Goal: Entertainment & Leisure: Consume media (video, audio)

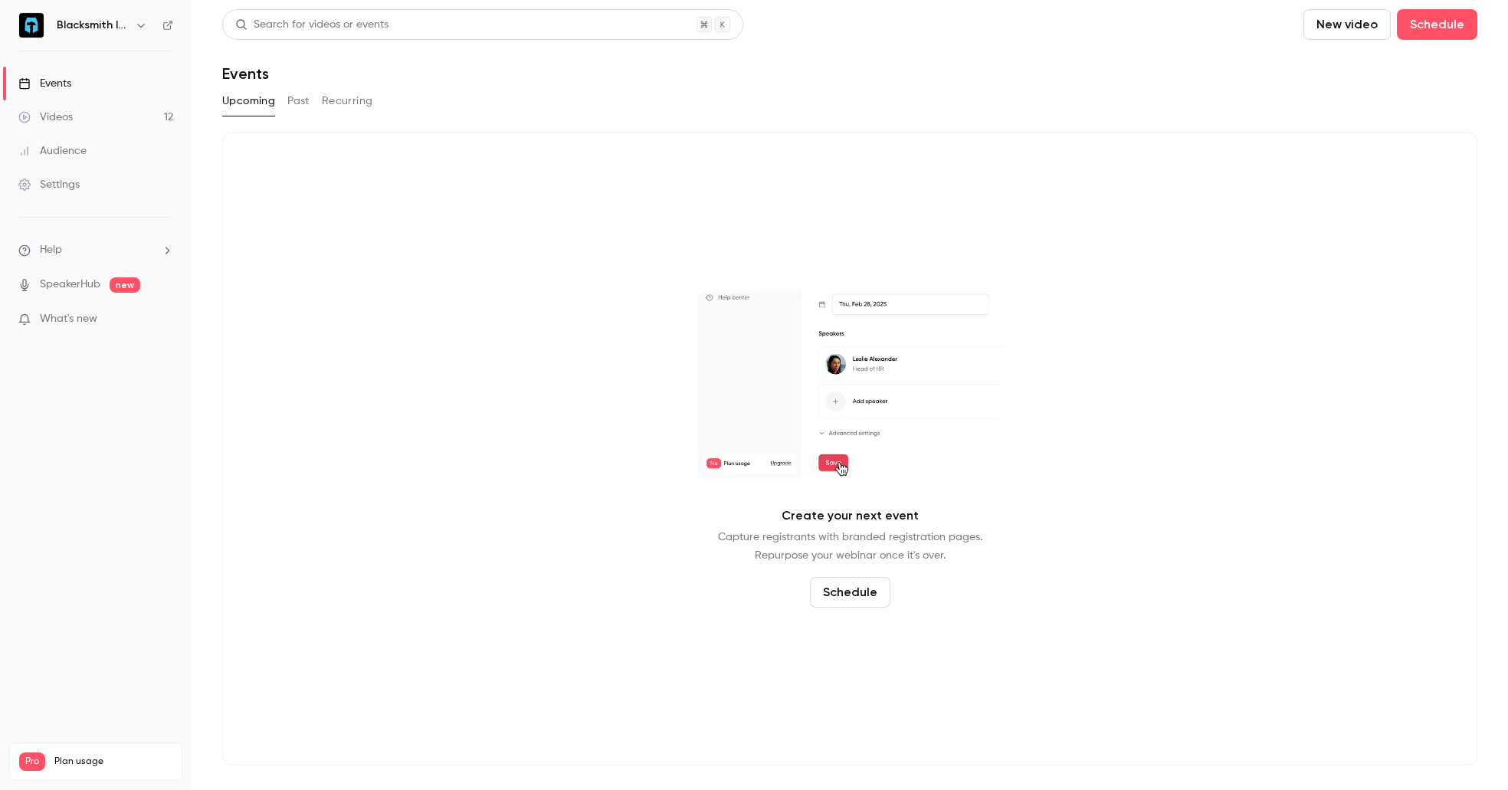
click at [119, 119] on link "Videos 12" at bounding box center [96, 117] width 192 height 34
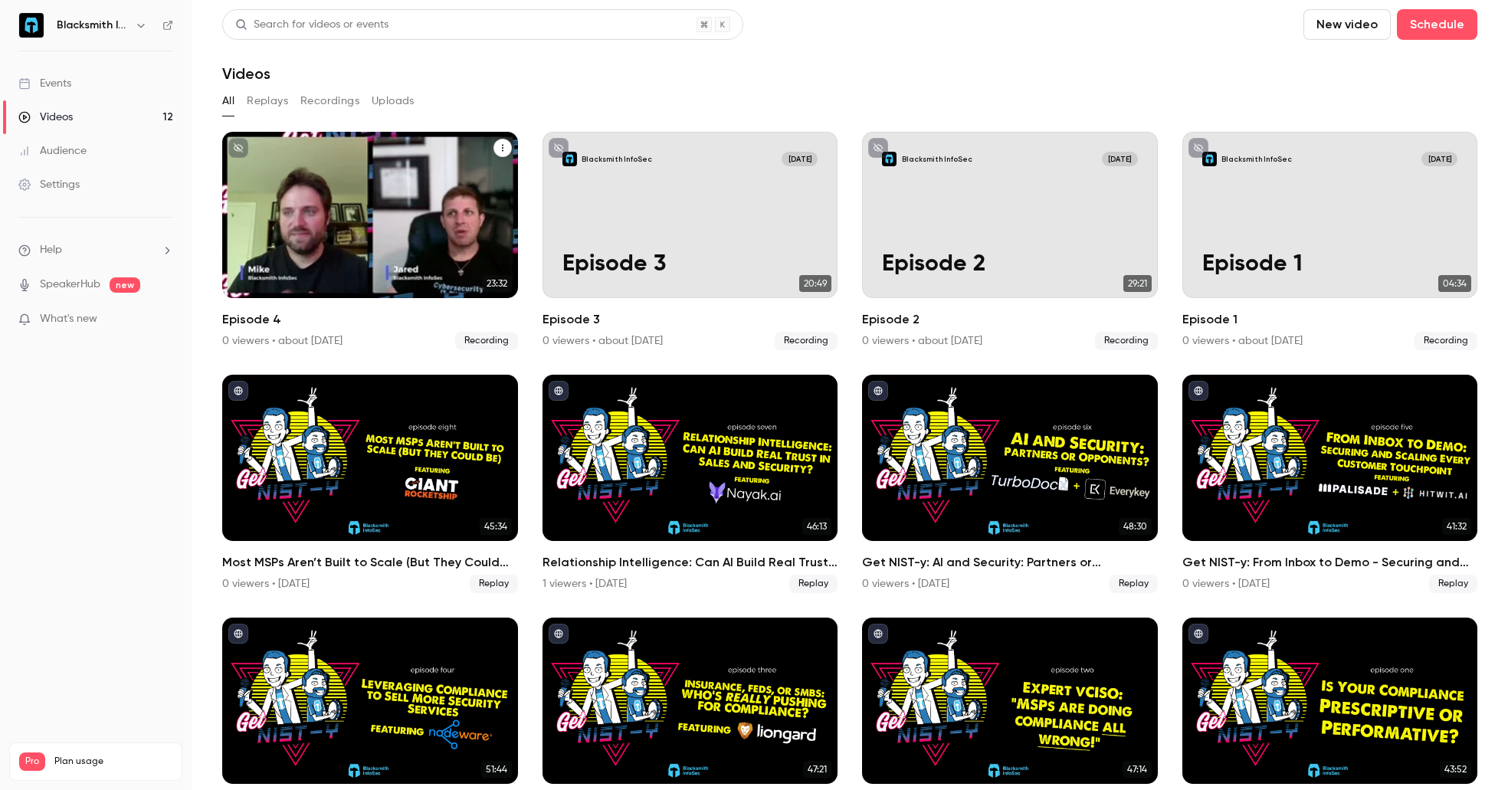
click at [460, 231] on div "Blacksmith InfoSec [DATE] Episode 4" at bounding box center [370, 215] width 296 height 166
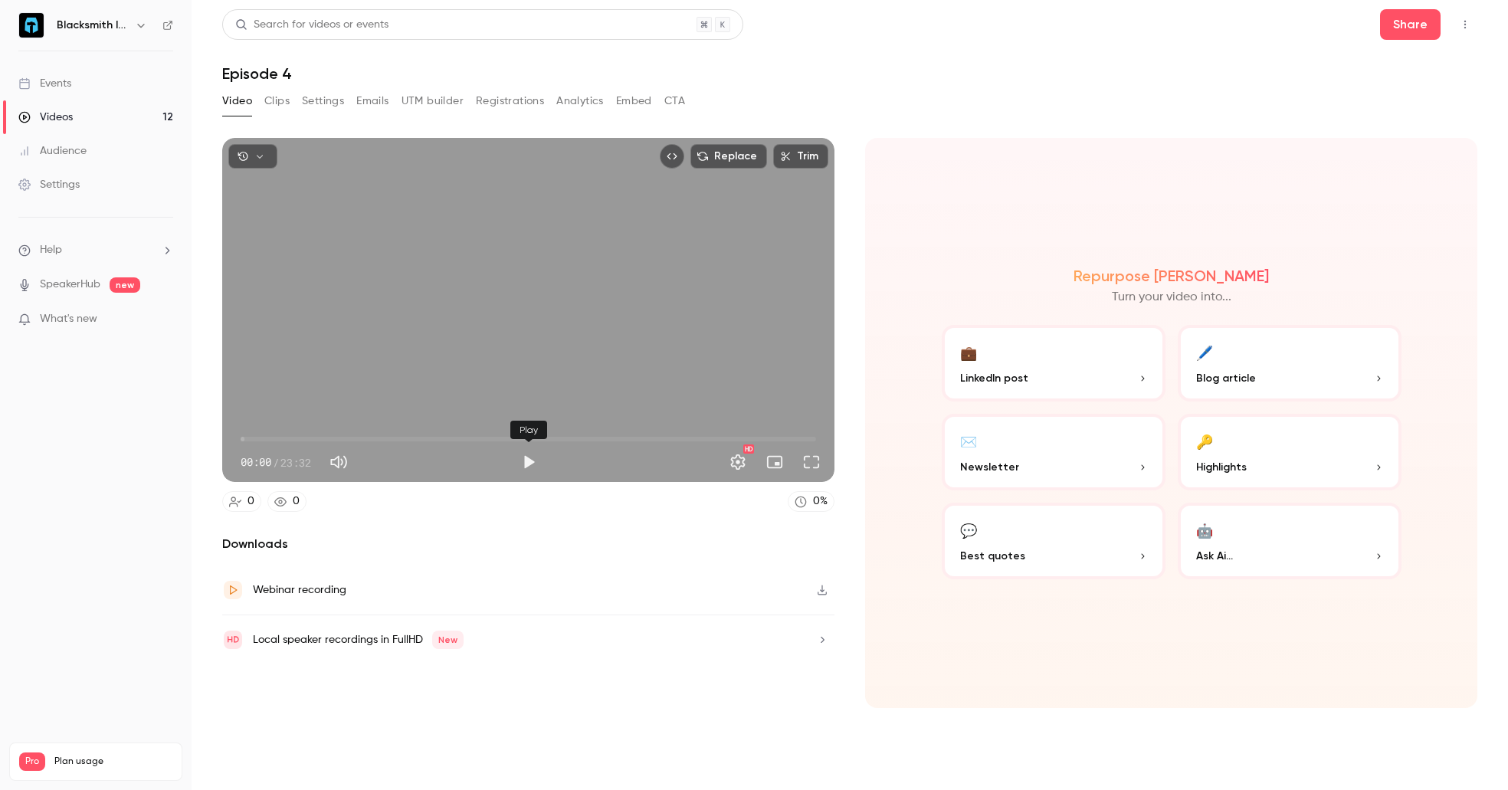
click at [522, 465] on button "Play" at bounding box center [529, 462] width 31 height 31
click at [825, 587] on icon "button" at bounding box center [822, 590] width 12 height 11
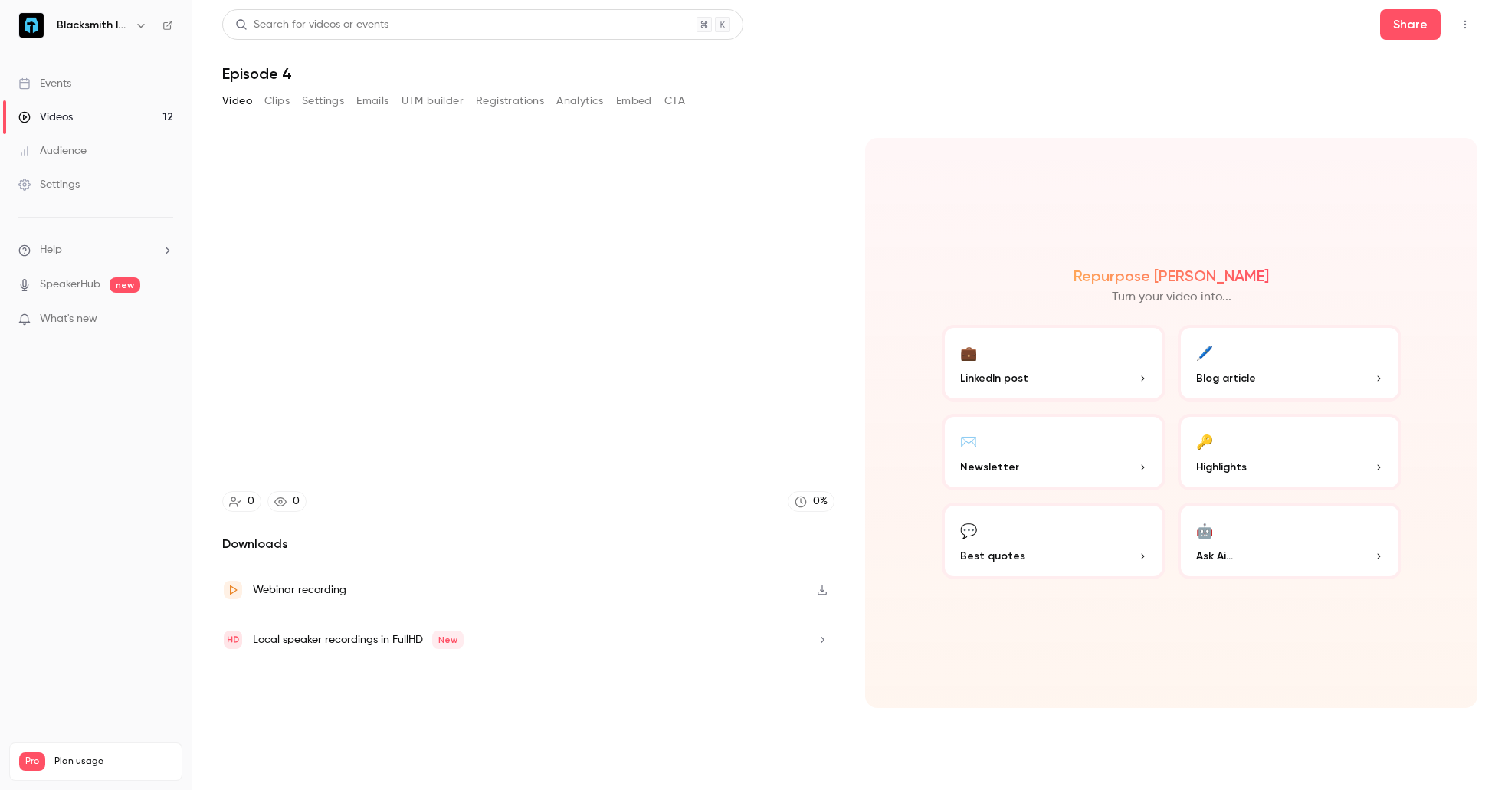
type input "****"
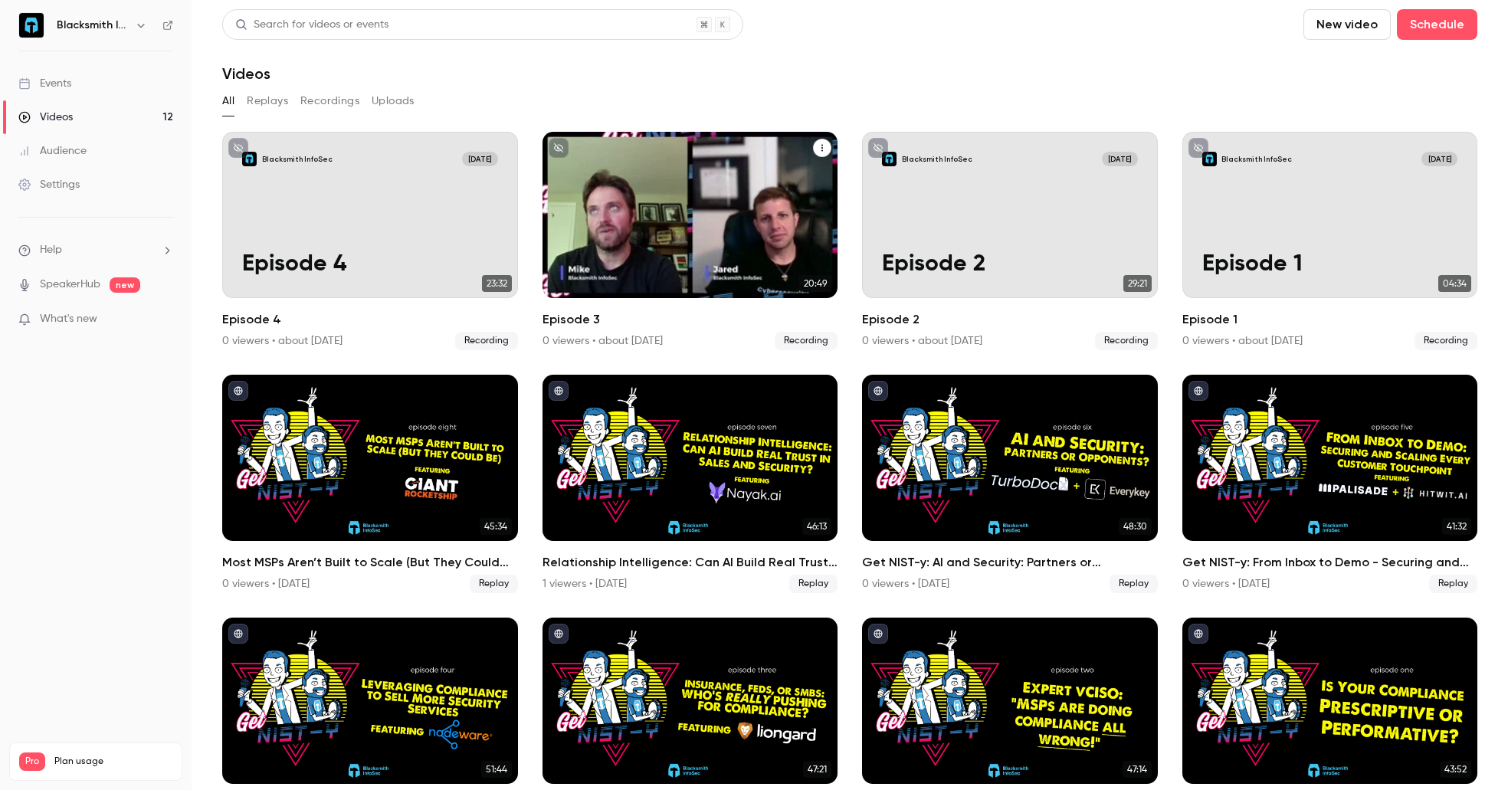
click at [755, 230] on div "Blacksmith InfoSec [DATE] Episode 3" at bounding box center [691, 215] width 296 height 166
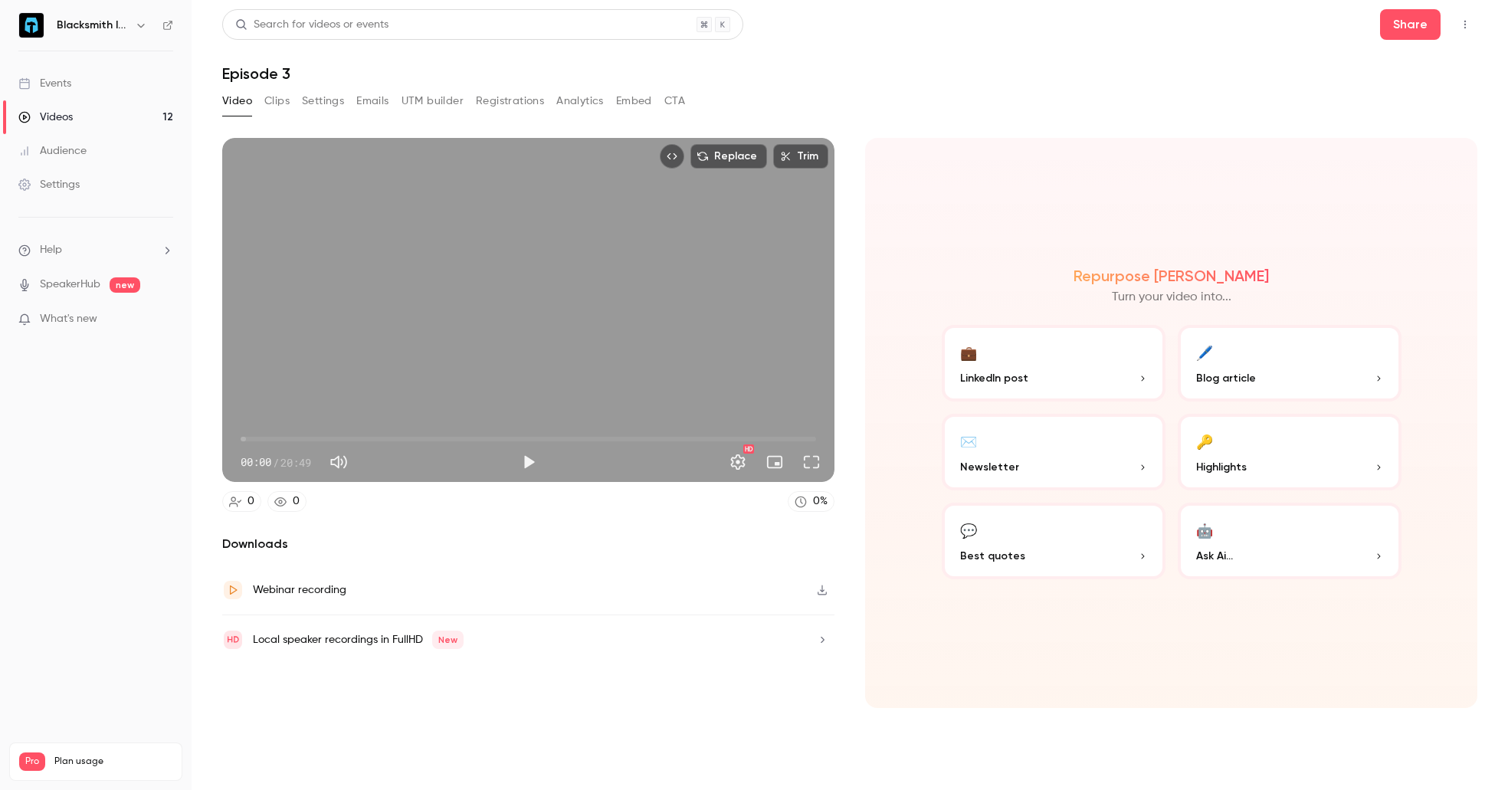
click at [819, 593] on icon "button" at bounding box center [822, 590] width 12 height 11
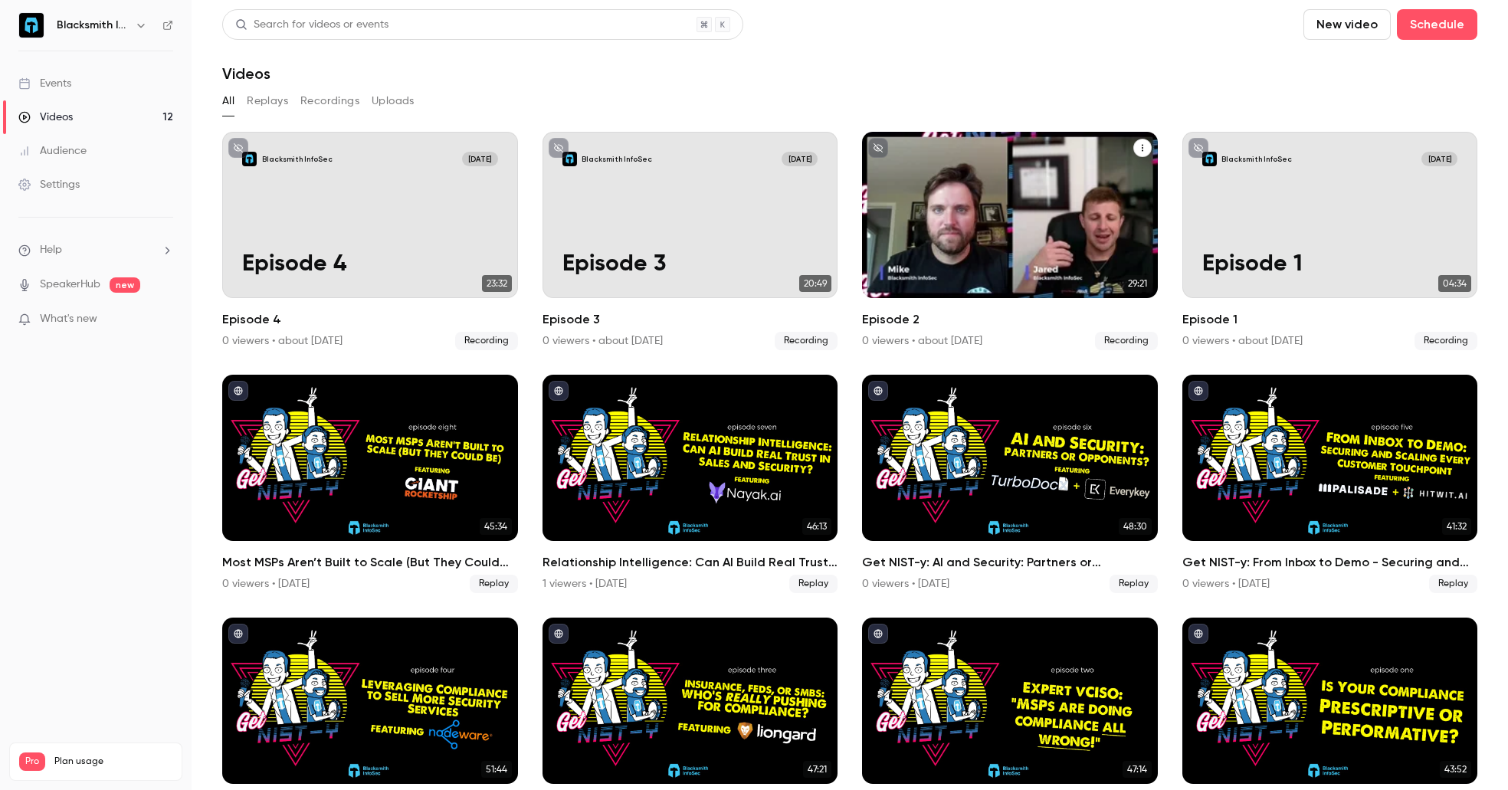
click at [994, 251] on p "Episode 2" at bounding box center [1010, 264] width 256 height 27
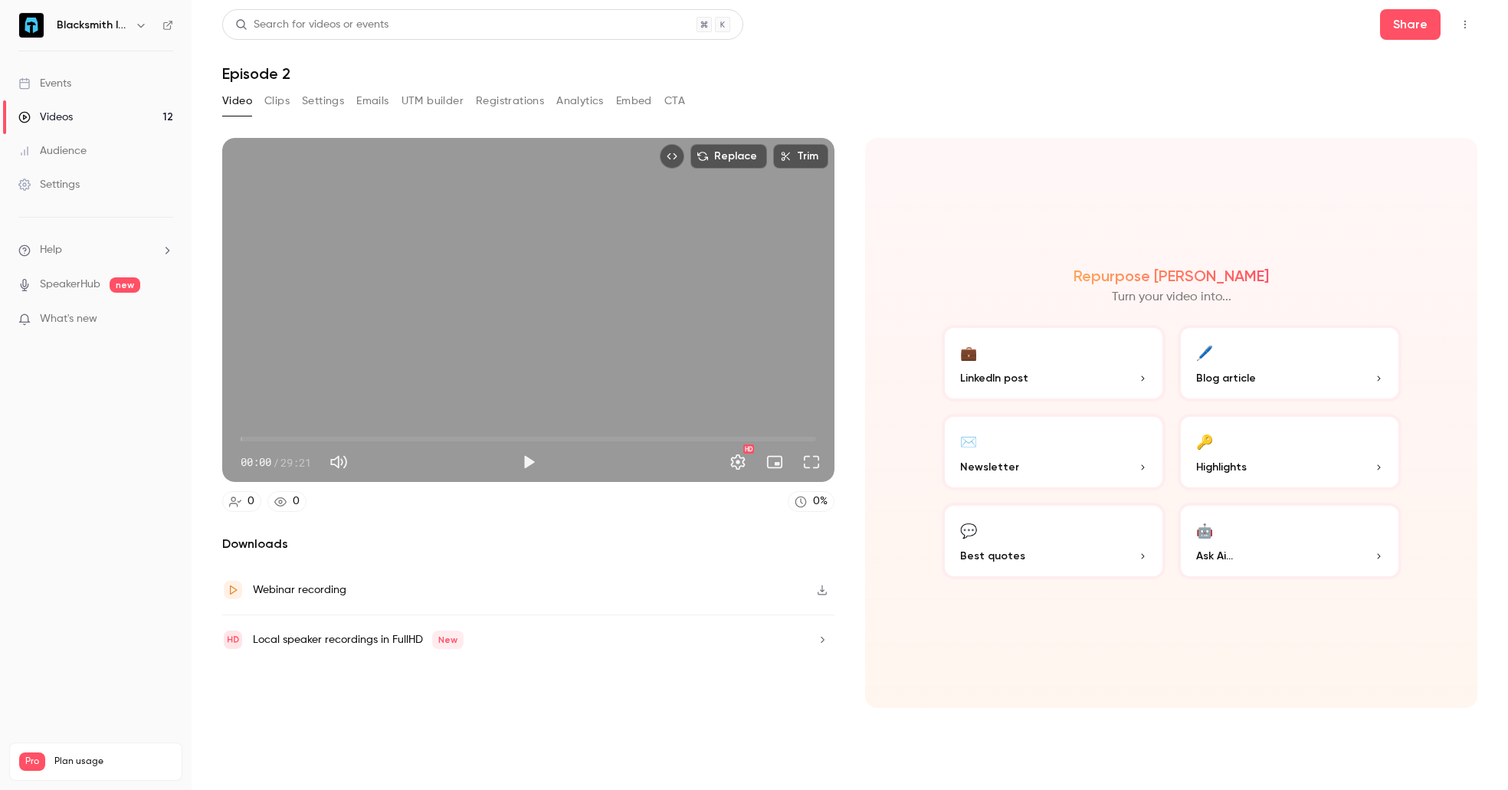
click at [821, 589] on icon "button" at bounding box center [822, 590] width 12 height 11
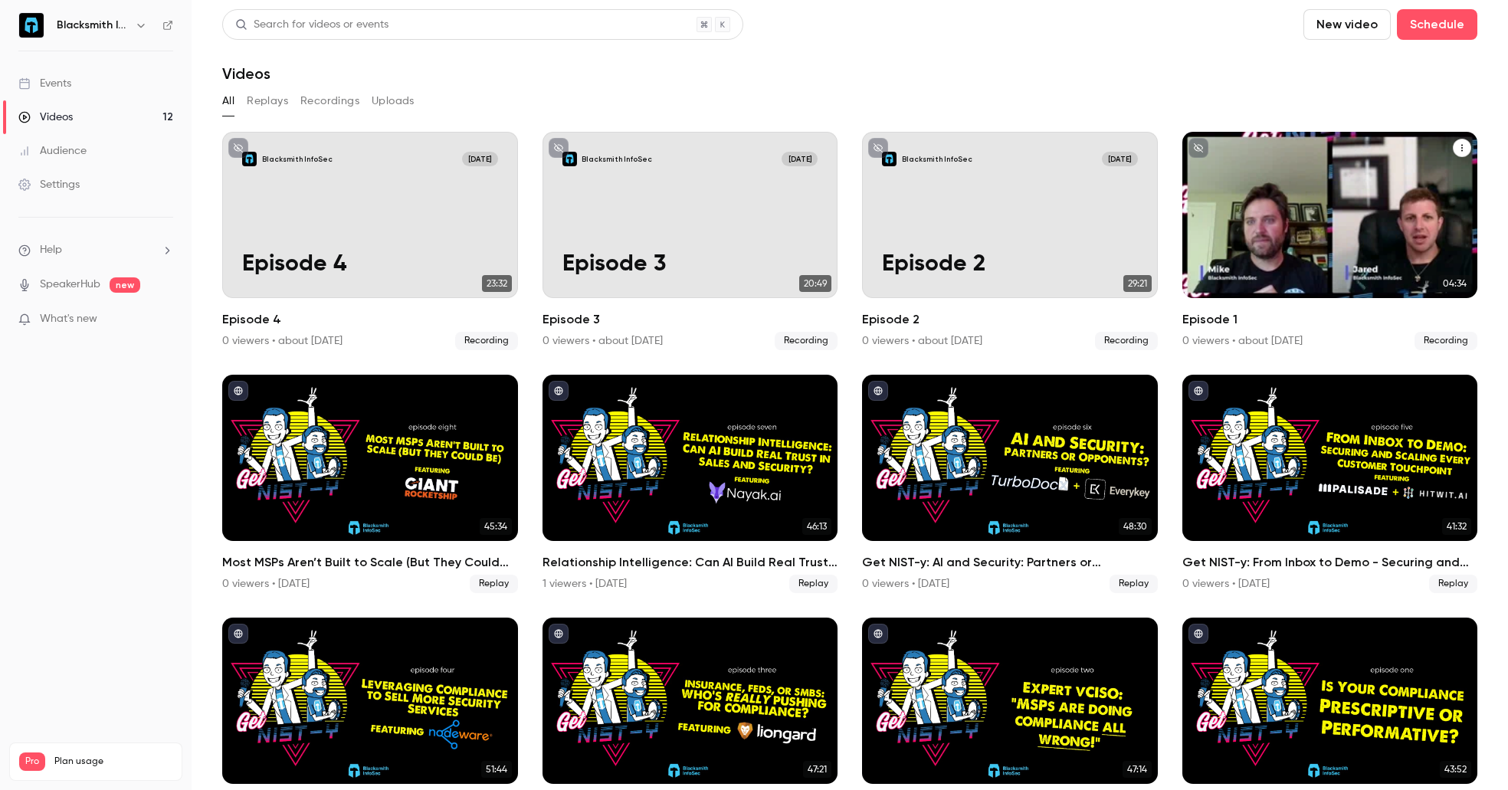
click at [1433, 251] on p "Episode 1" at bounding box center [1331, 264] width 256 height 27
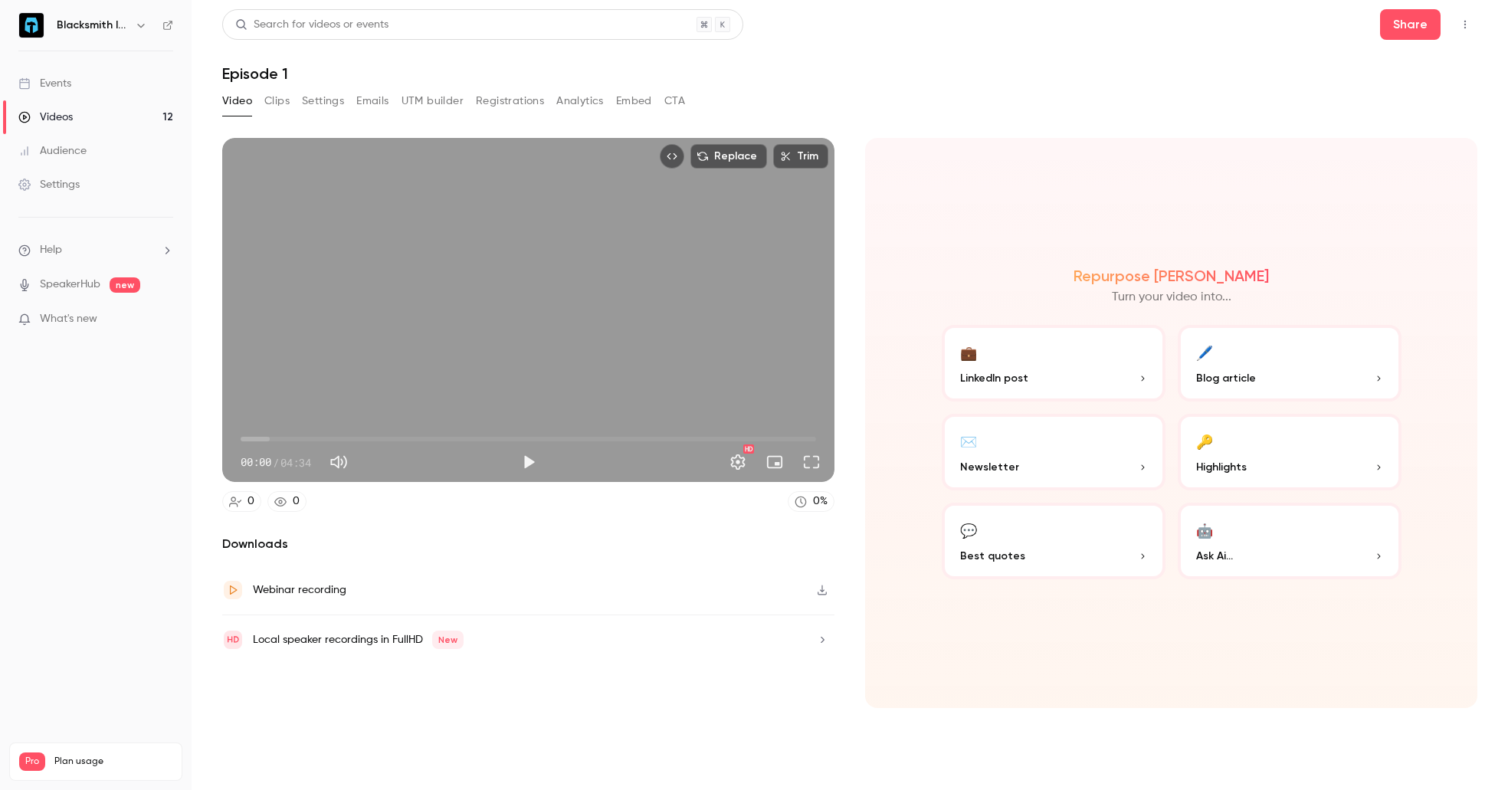
click at [824, 589] on icon "button" at bounding box center [822, 590] width 12 height 11
click at [77, 117] on link "Videos 12" at bounding box center [96, 117] width 192 height 34
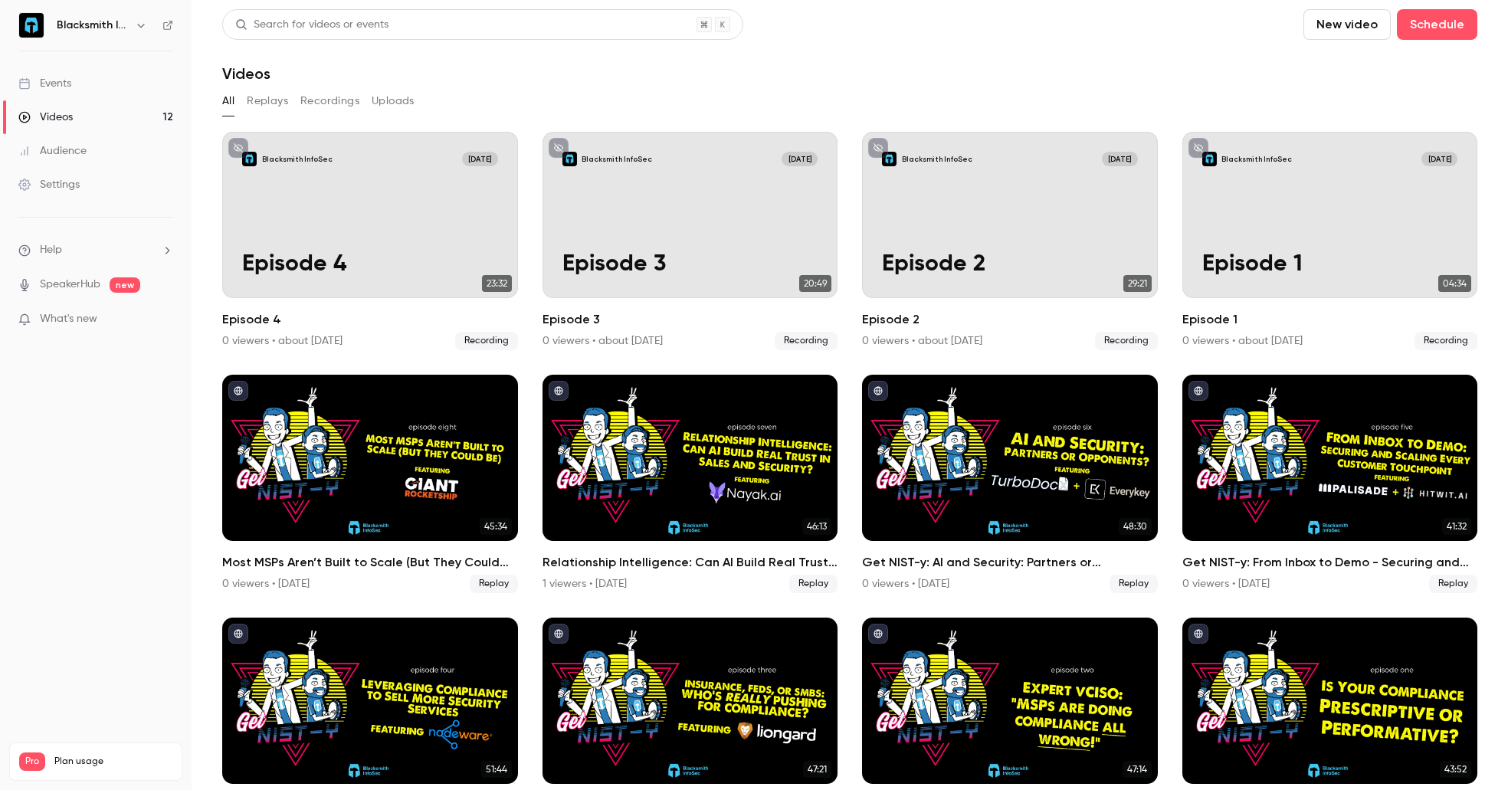
scroll to position [64, 0]
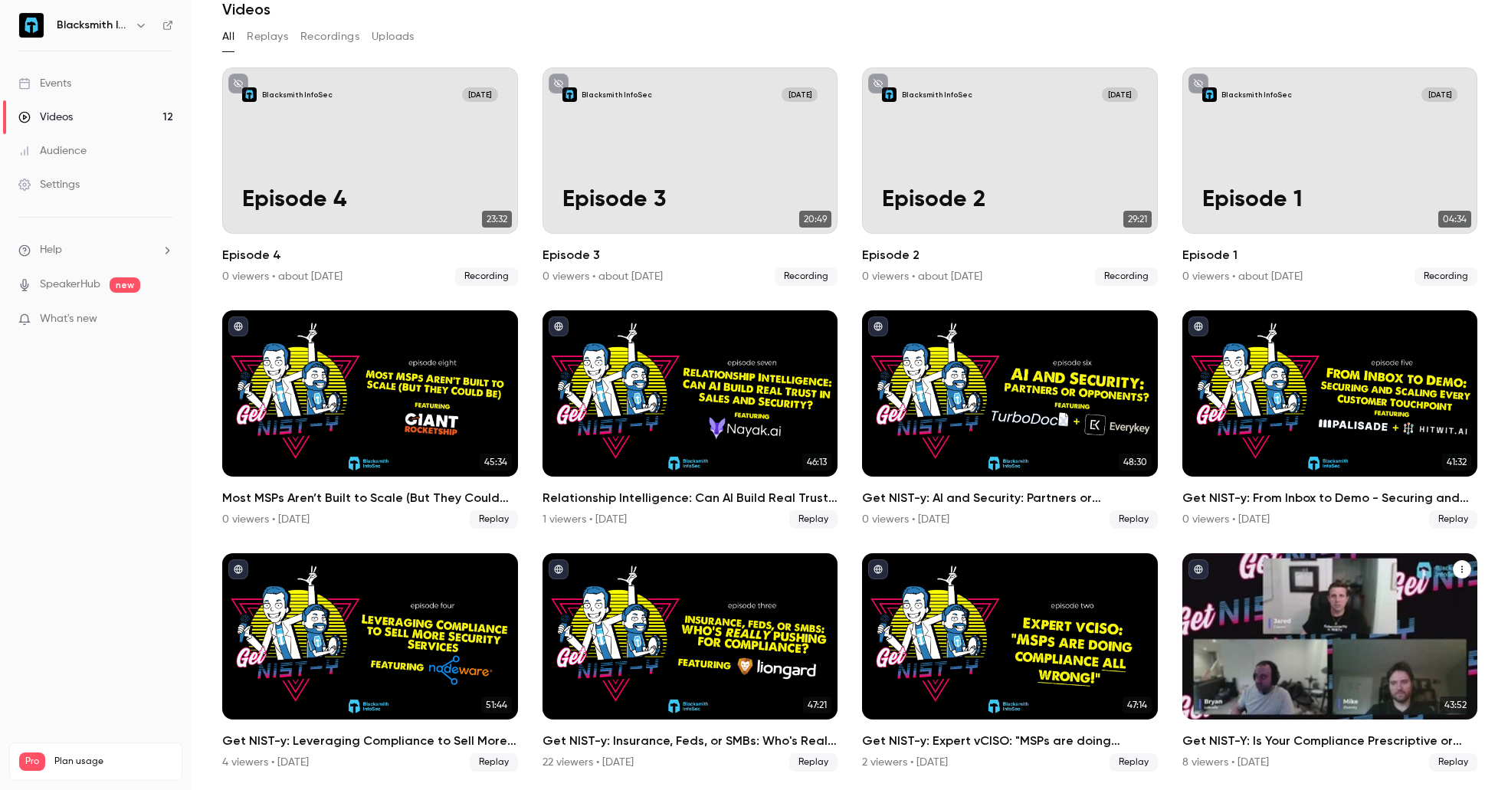
click at [1338, 654] on div "Get NIST-Y: Is Your Compliance Prescriptive or Performative?" at bounding box center [1331, 636] width 296 height 166
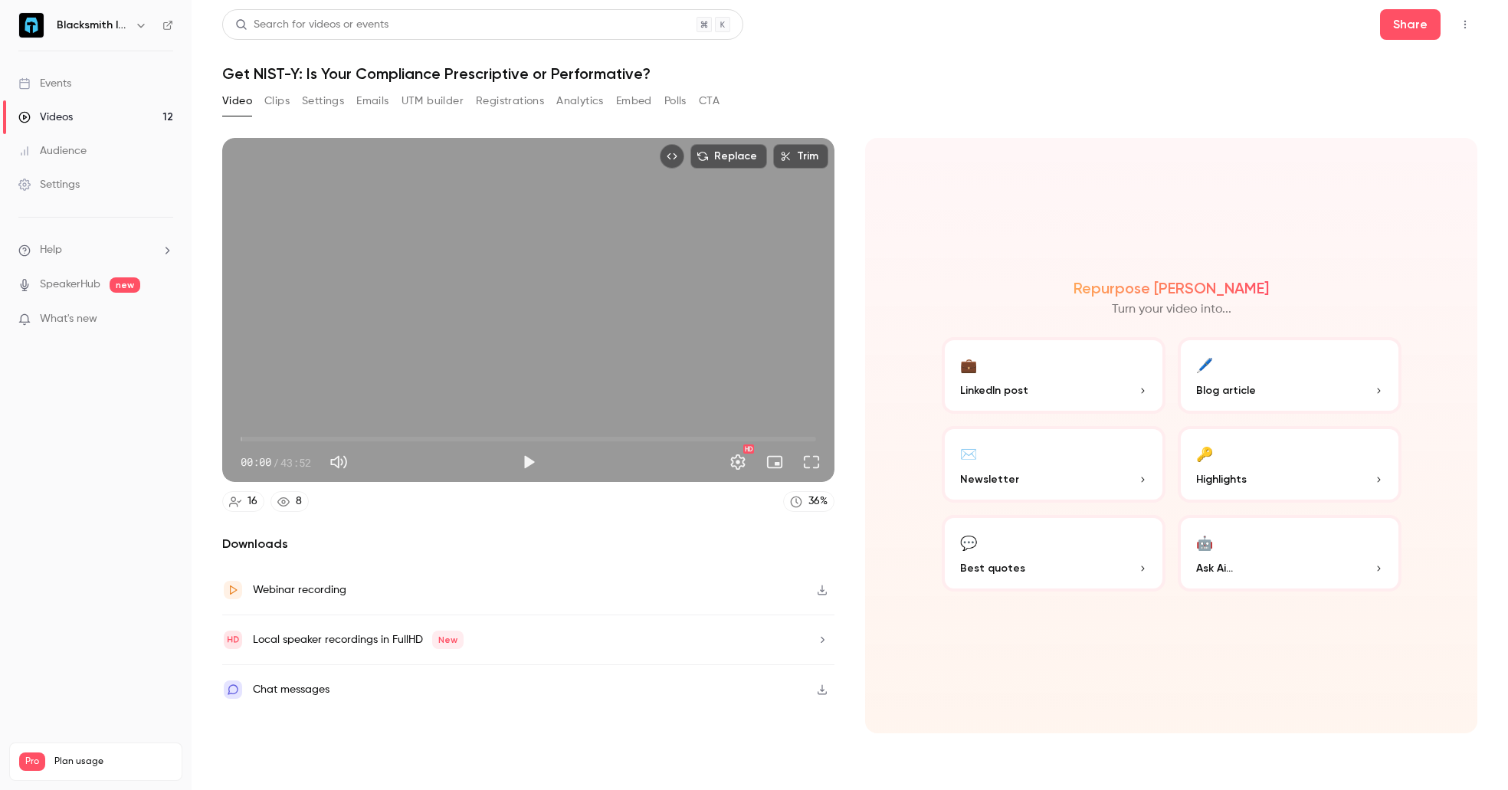
click at [822, 596] on button "button" at bounding box center [822, 590] width 25 height 25
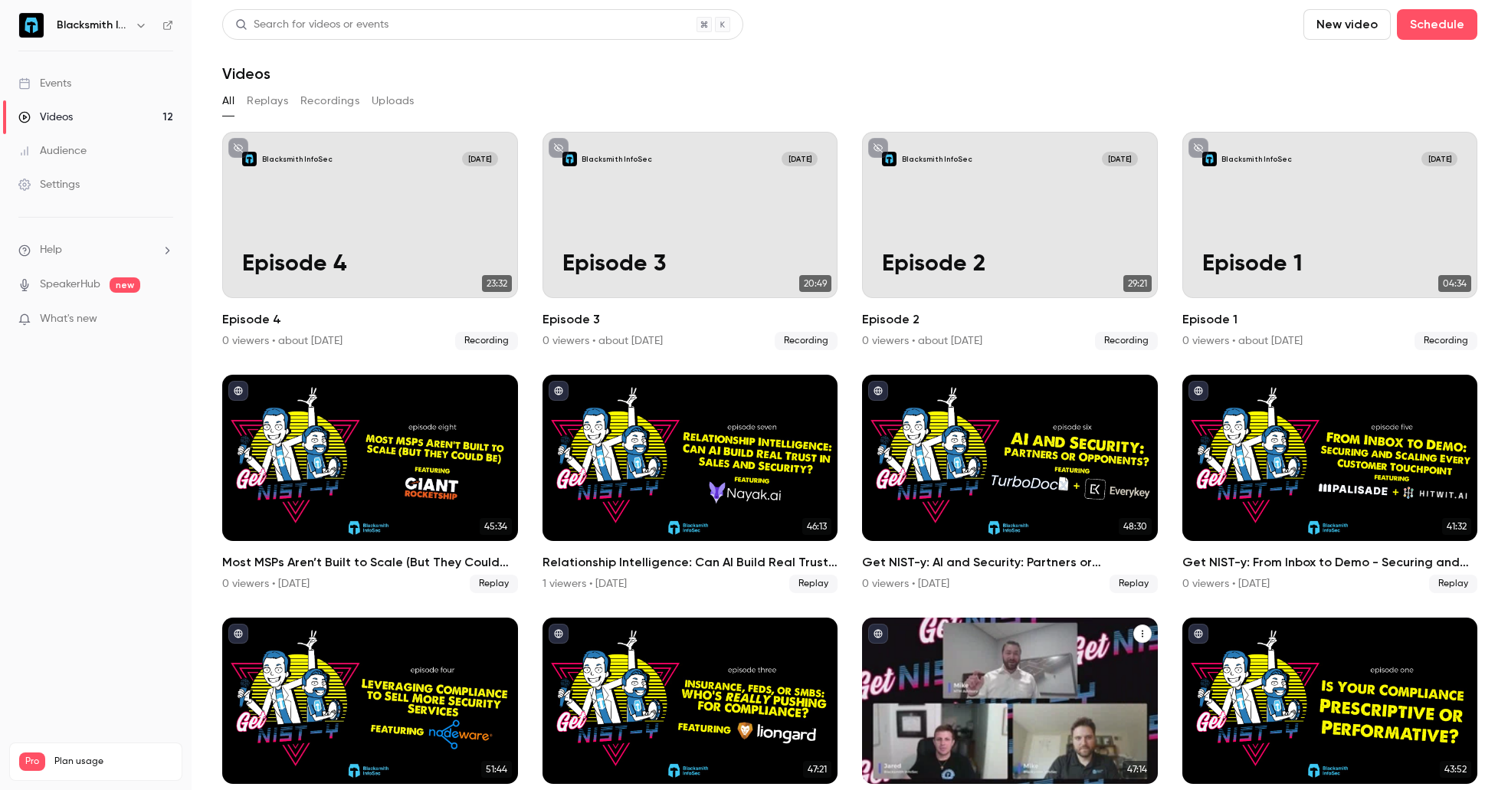
click at [1037, 648] on div "Videos" at bounding box center [1010, 701] width 296 height 166
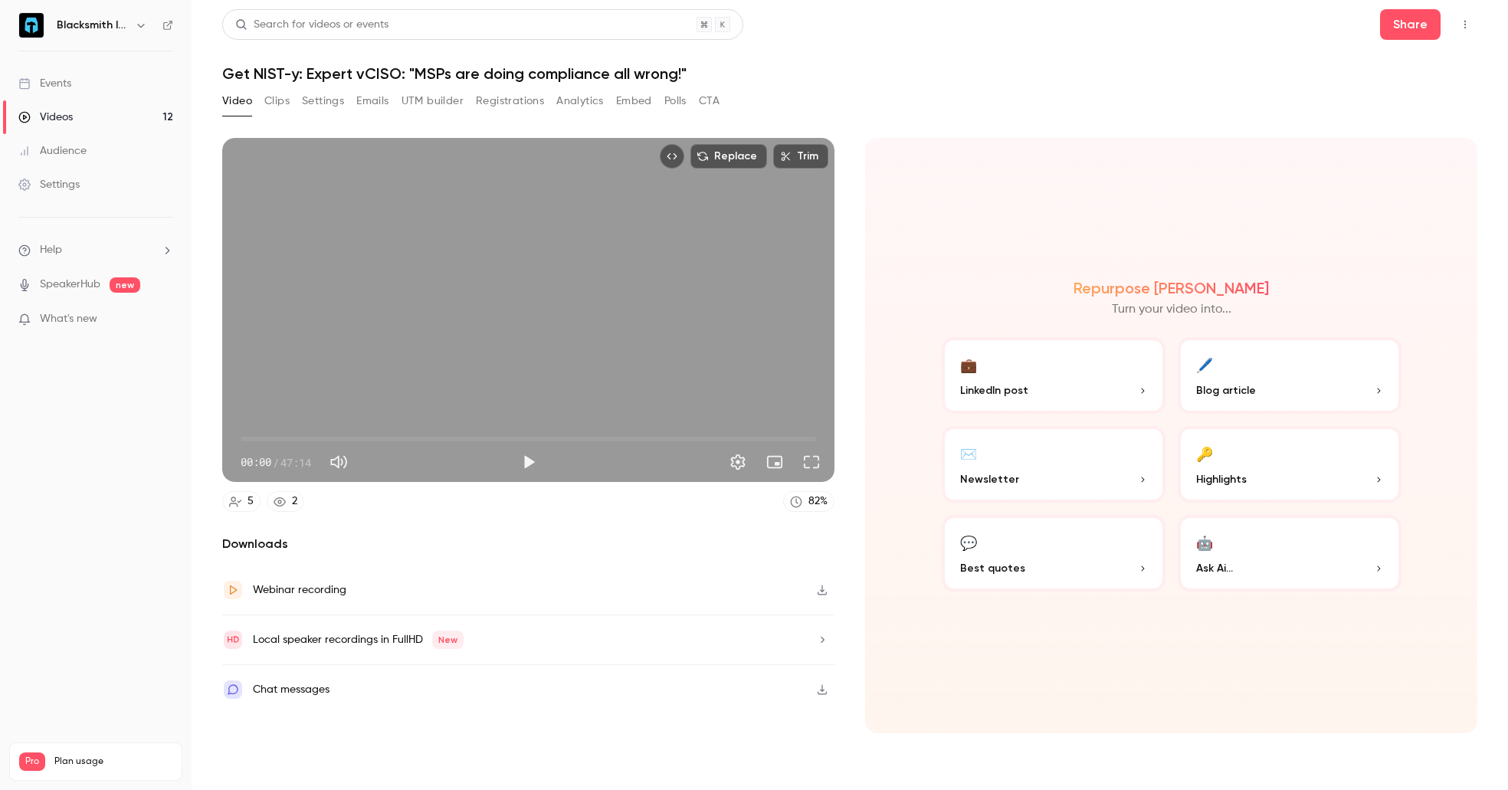
click at [825, 596] on button "button" at bounding box center [822, 590] width 25 height 25
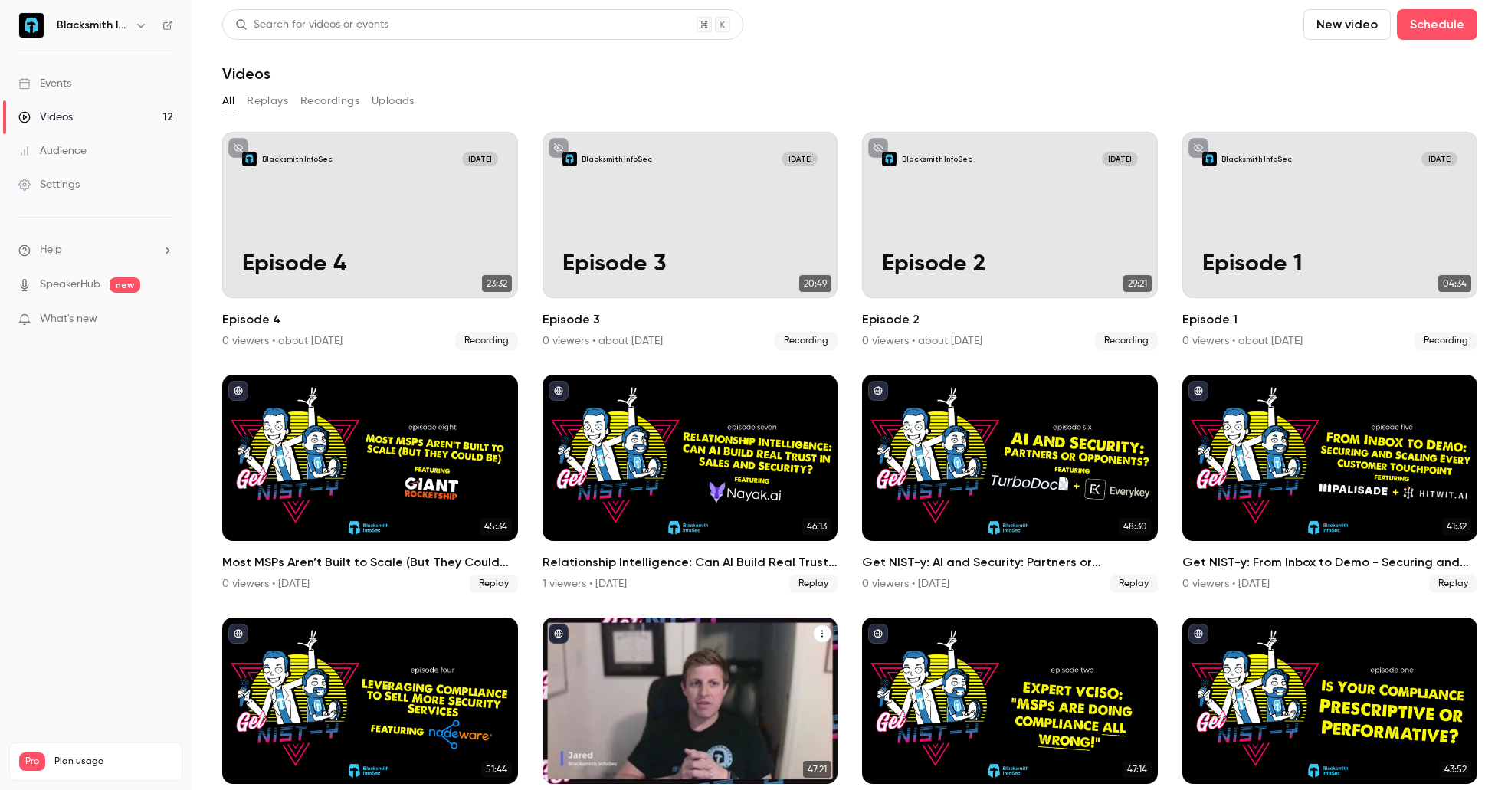
click at [730, 695] on div "Get NIST-y: Insurance, Feds, or SMBs: Who's Really Pushing for Compliance?" at bounding box center [691, 701] width 296 height 166
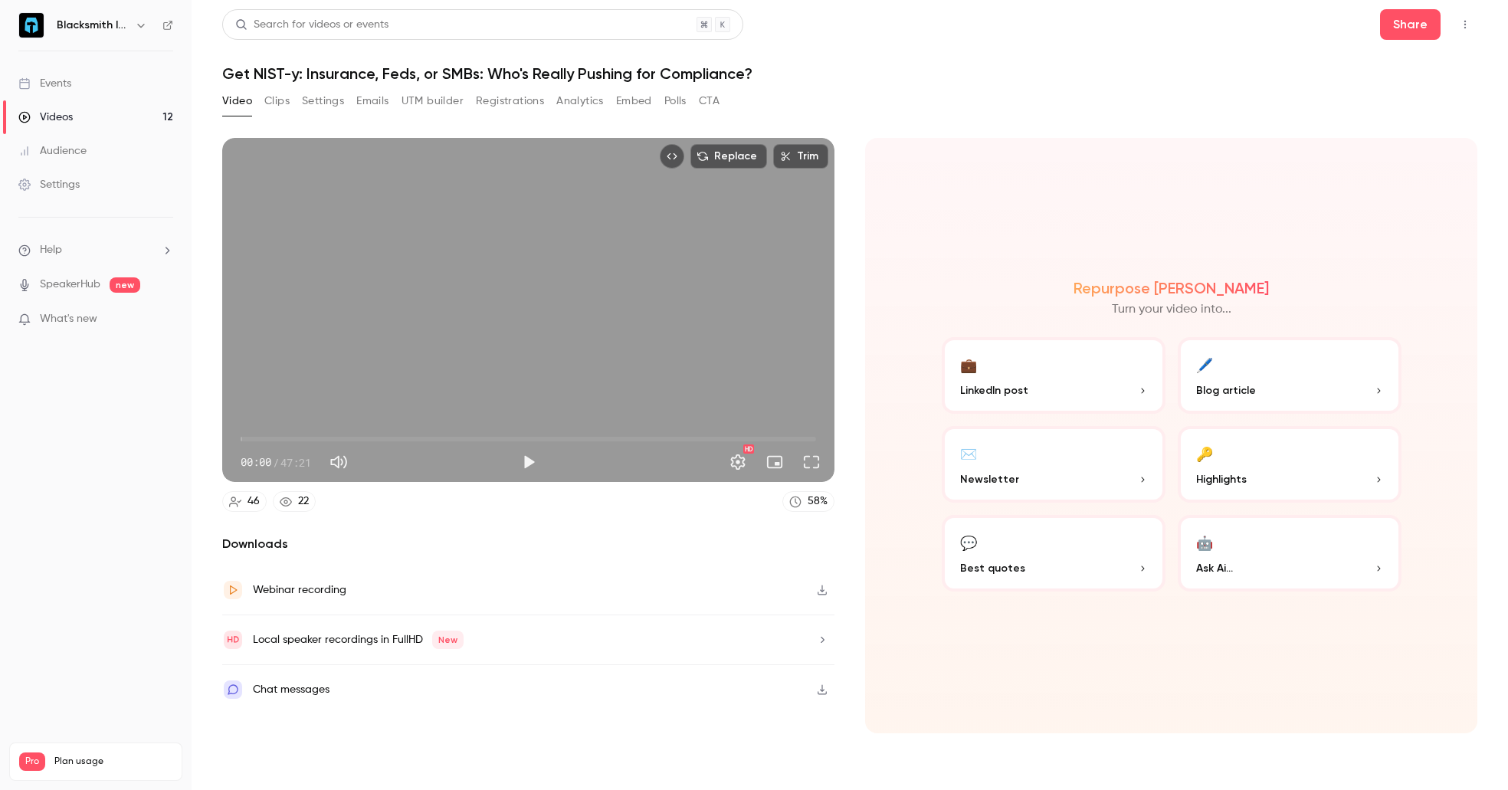
click at [819, 583] on button "button" at bounding box center [822, 590] width 25 height 25
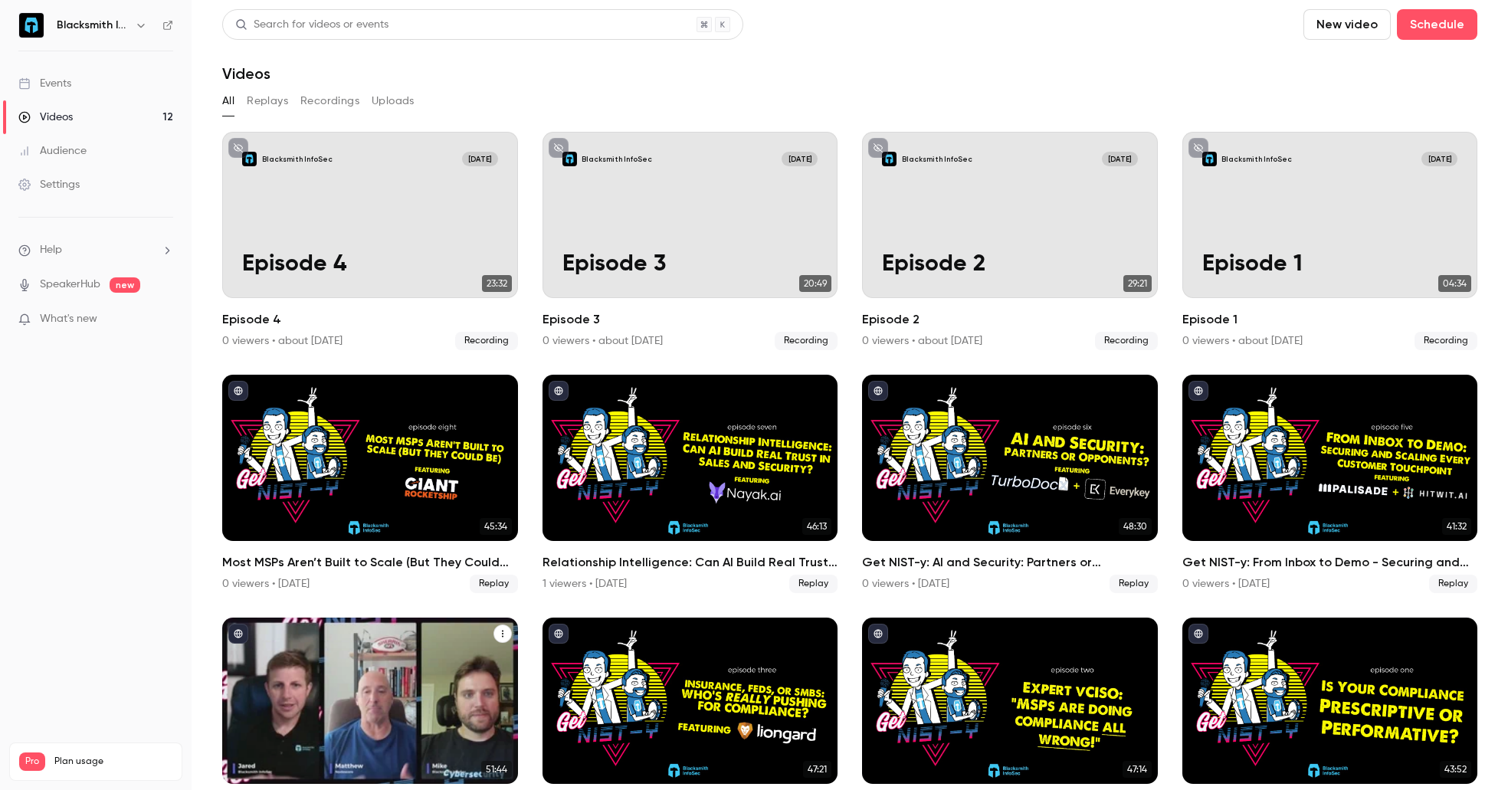
click at [430, 694] on div "Get NIST-y: Leveraging Compliance to Sell More Security Services" at bounding box center [370, 701] width 296 height 166
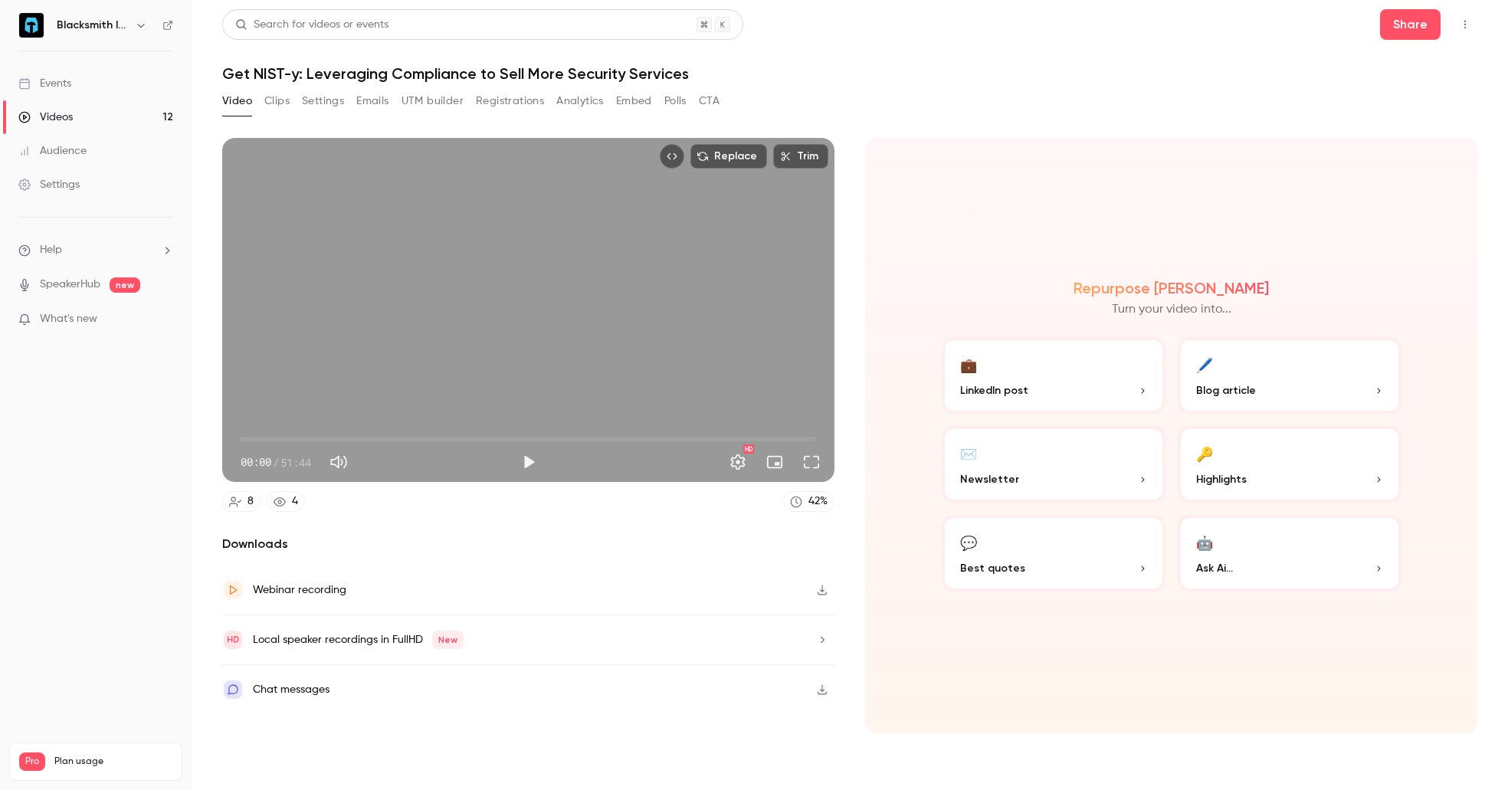
click at [822, 593] on icon "button" at bounding box center [822, 590] width 12 height 11
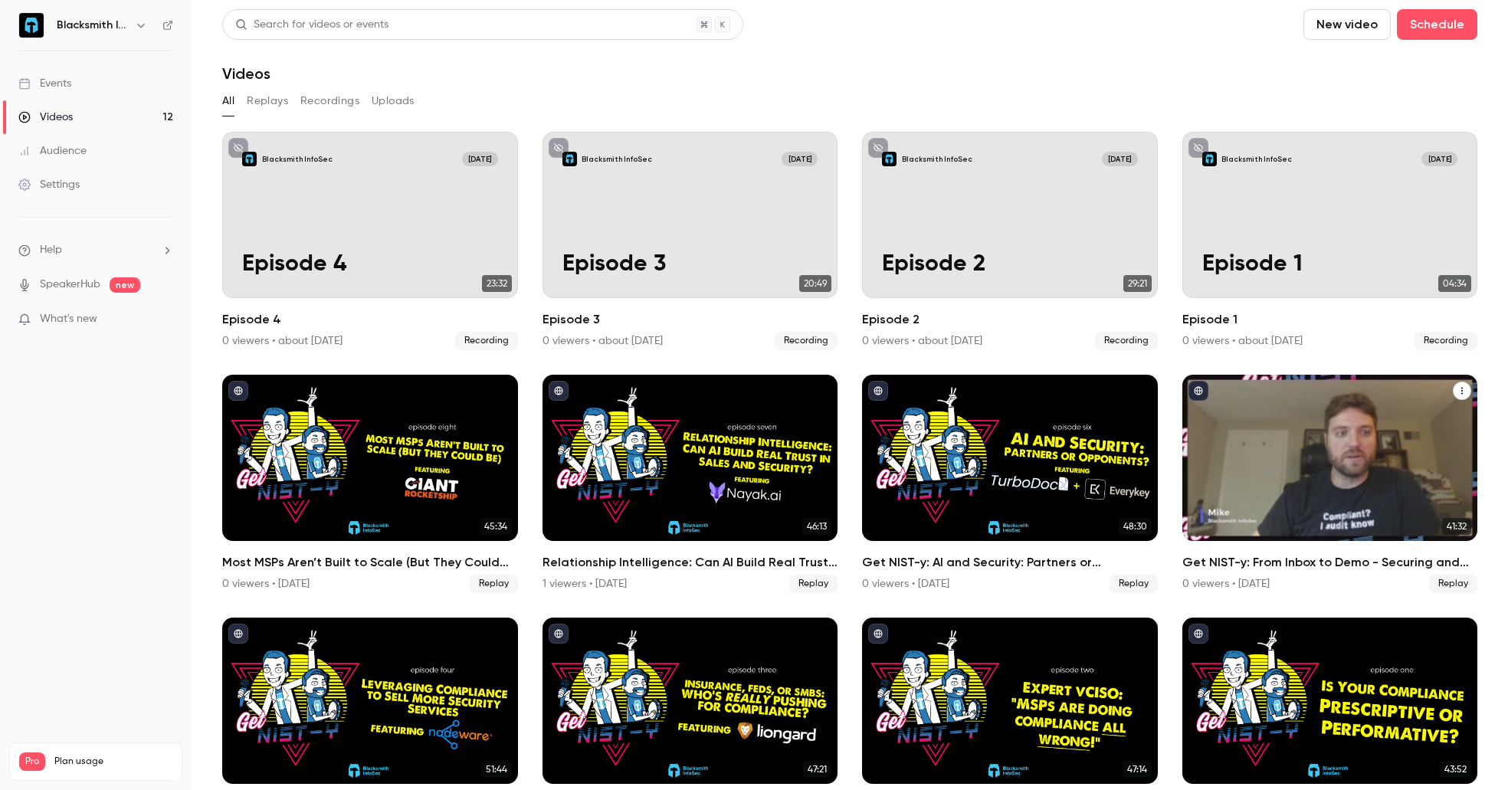
click at [1347, 471] on div "Get NIST-y: From Inbox to Demo - Securing and Scaling Every Customer Touchpoint" at bounding box center [1331, 458] width 296 height 166
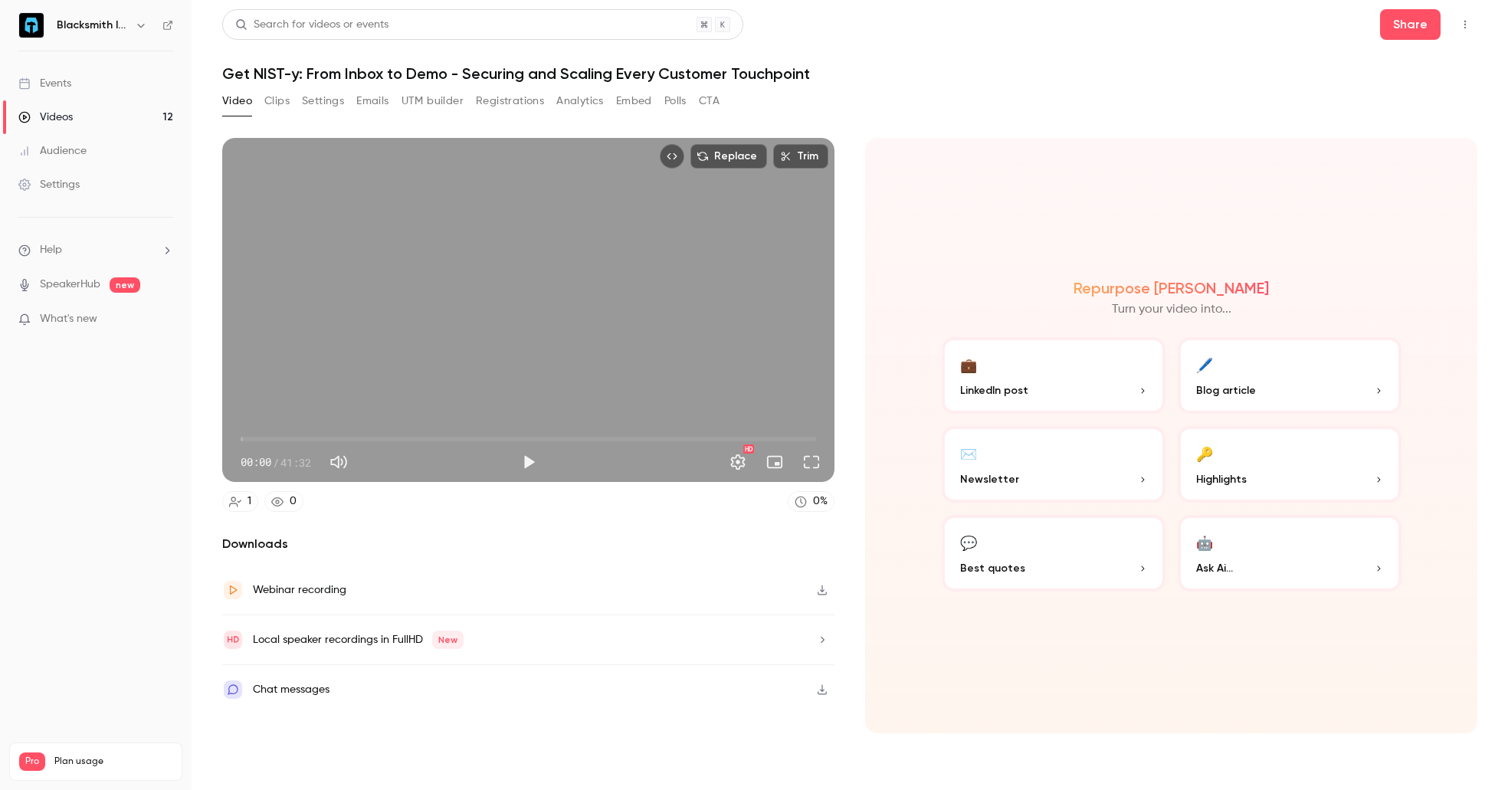
click at [821, 586] on icon "button" at bounding box center [822, 590] width 12 height 11
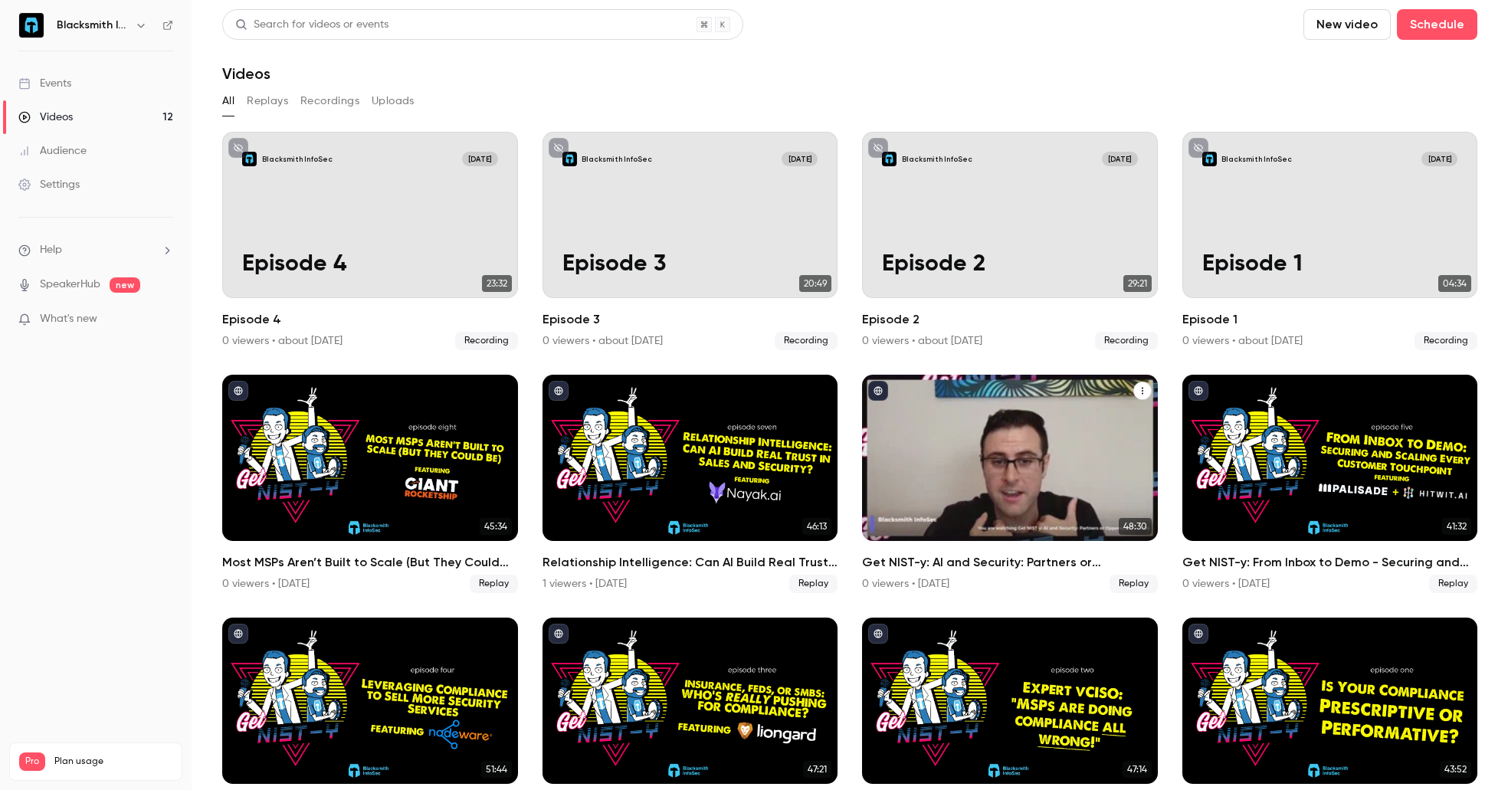
click at [1114, 514] on div "Get NIST-y: AI and Security: Partners or Opponents?" at bounding box center [1010, 458] width 296 height 166
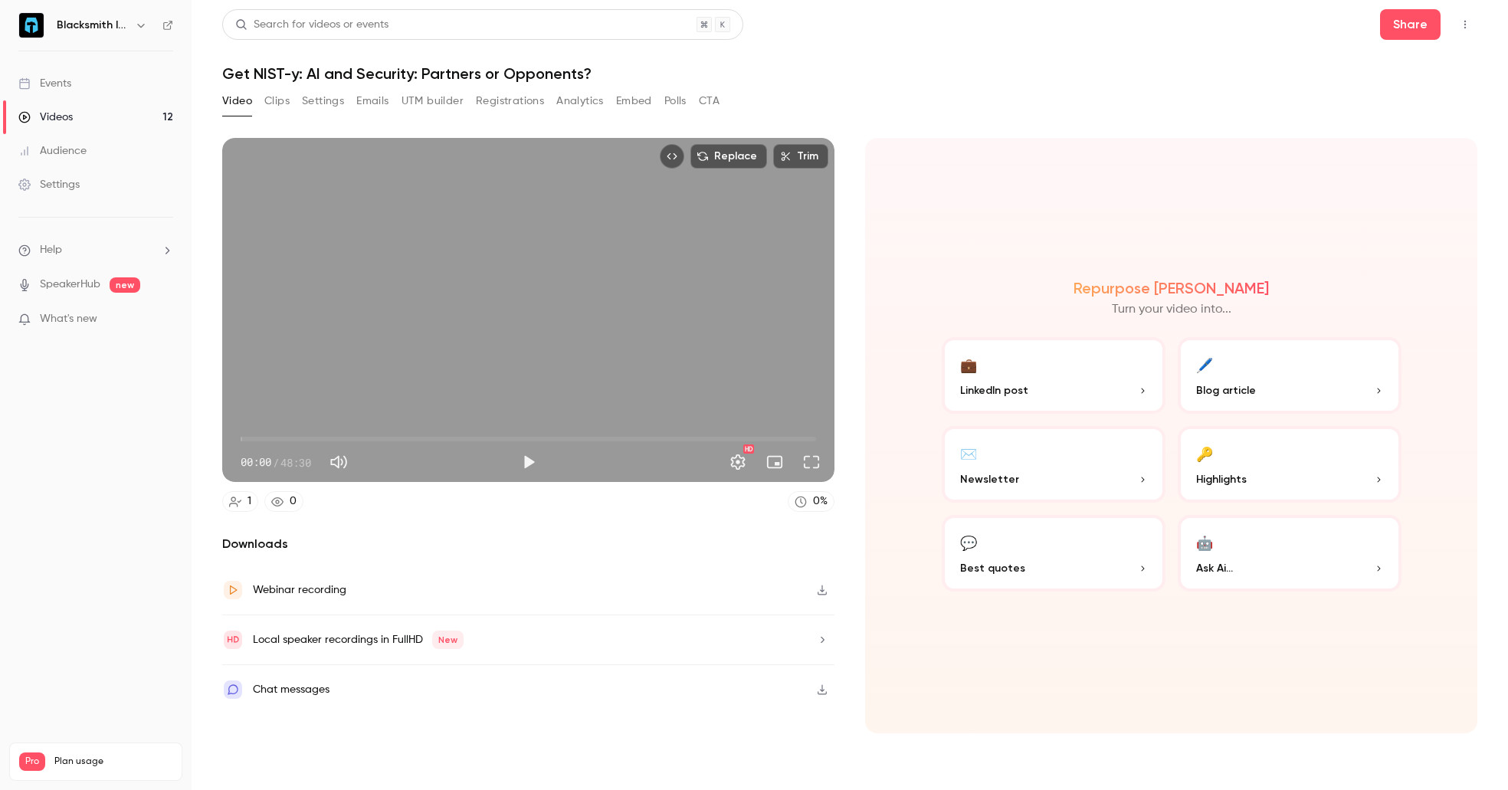
click at [829, 589] on button "button" at bounding box center [822, 590] width 25 height 25
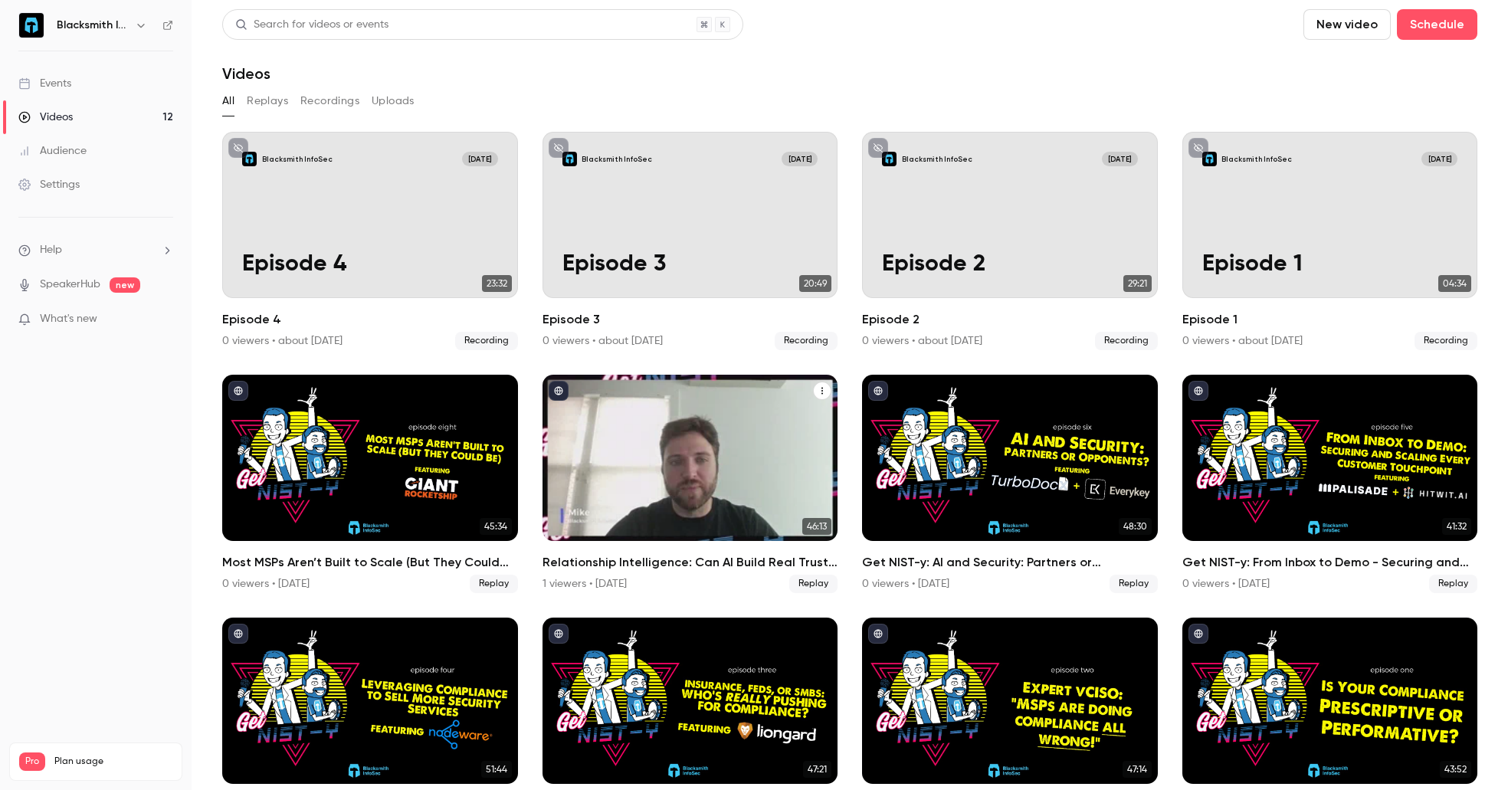
click at [731, 520] on div "Relationship Intelligence: Can AI Build Real Trust in Sales and Security?" at bounding box center [691, 458] width 296 height 166
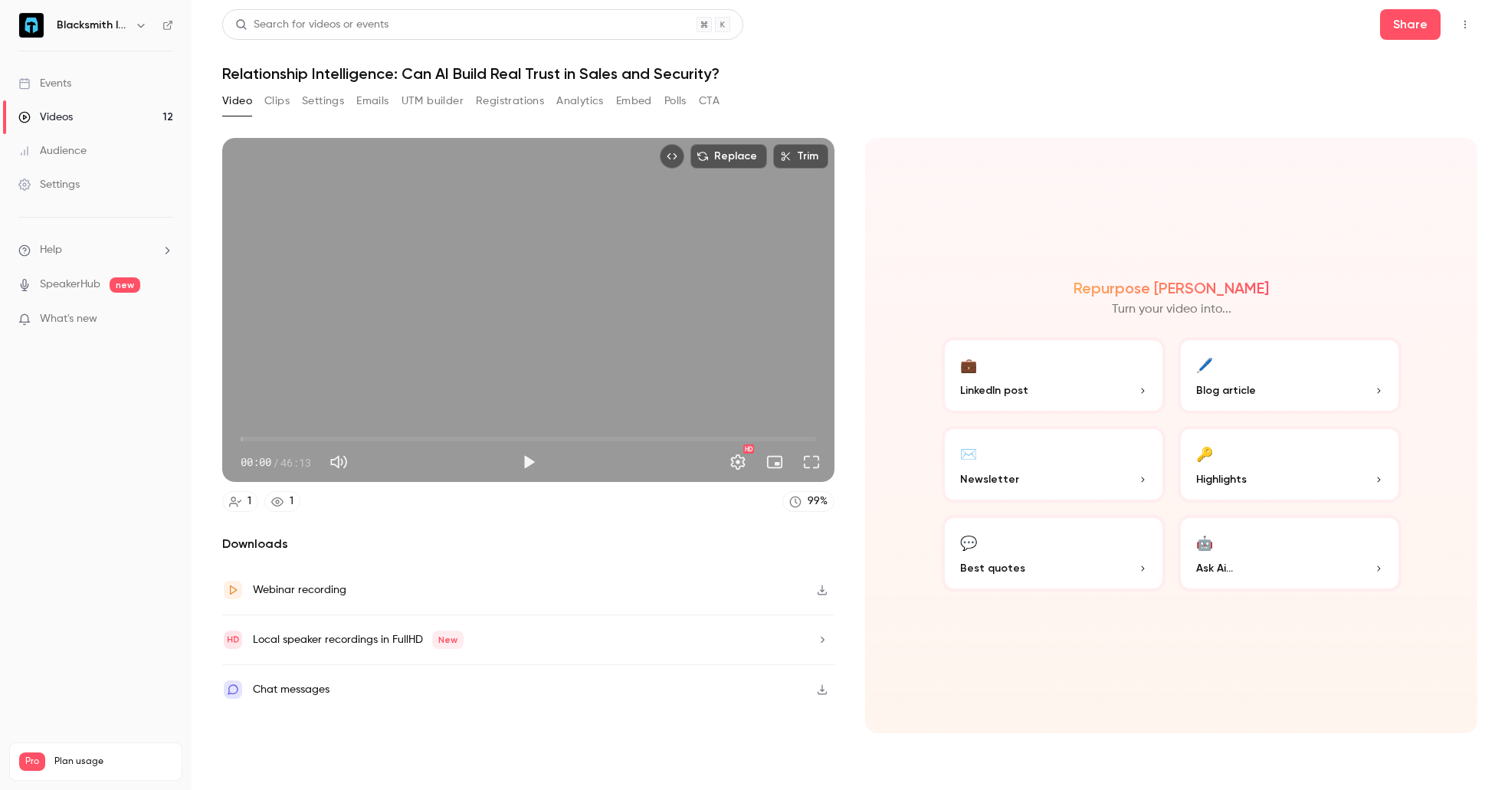
click at [821, 594] on icon "button" at bounding box center [822, 591] width 9 height 10
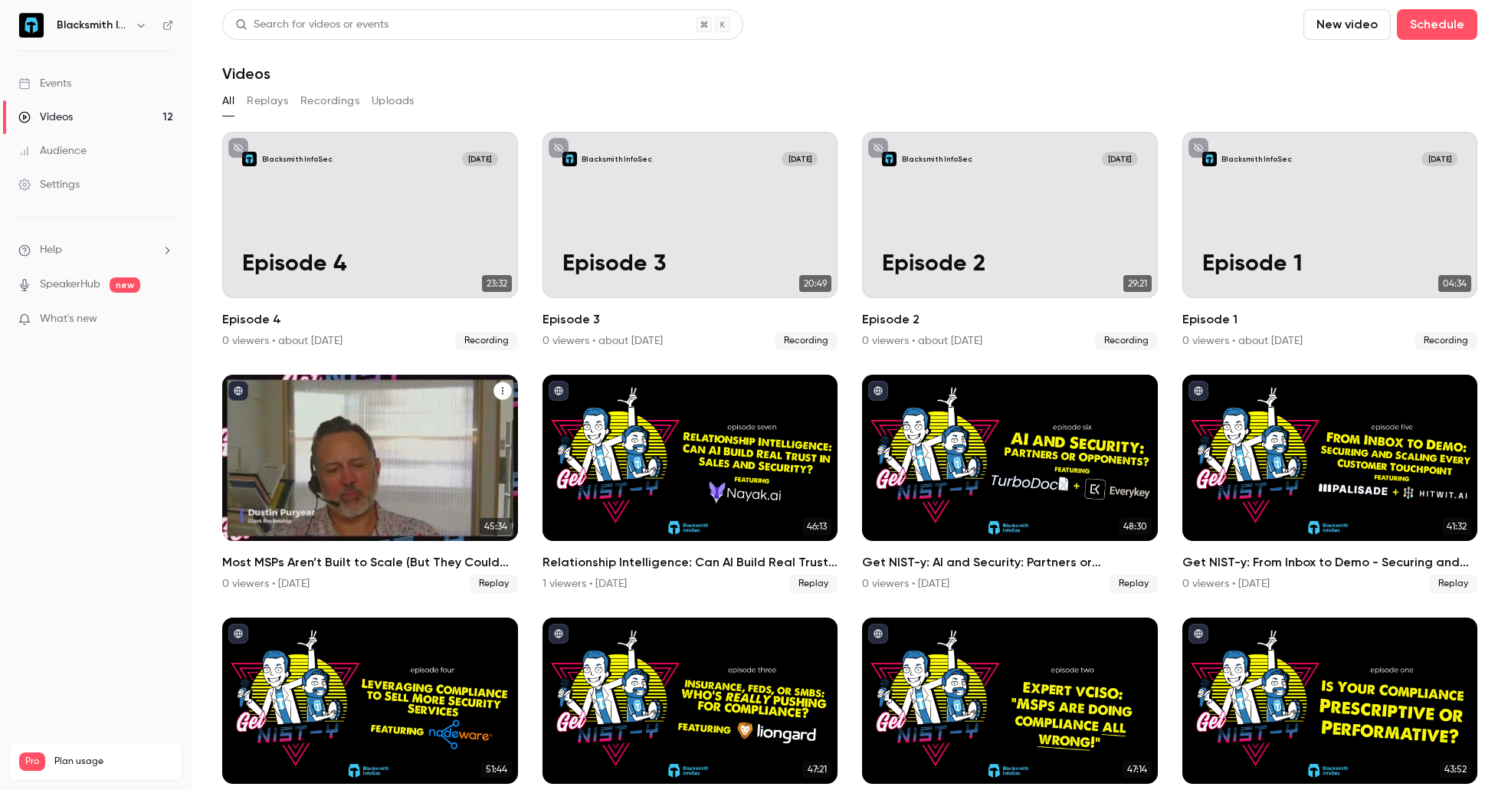
click at [497, 514] on div "Most MSPs Aren’t Built to Scale (But They Could Be)" at bounding box center [370, 458] width 296 height 166
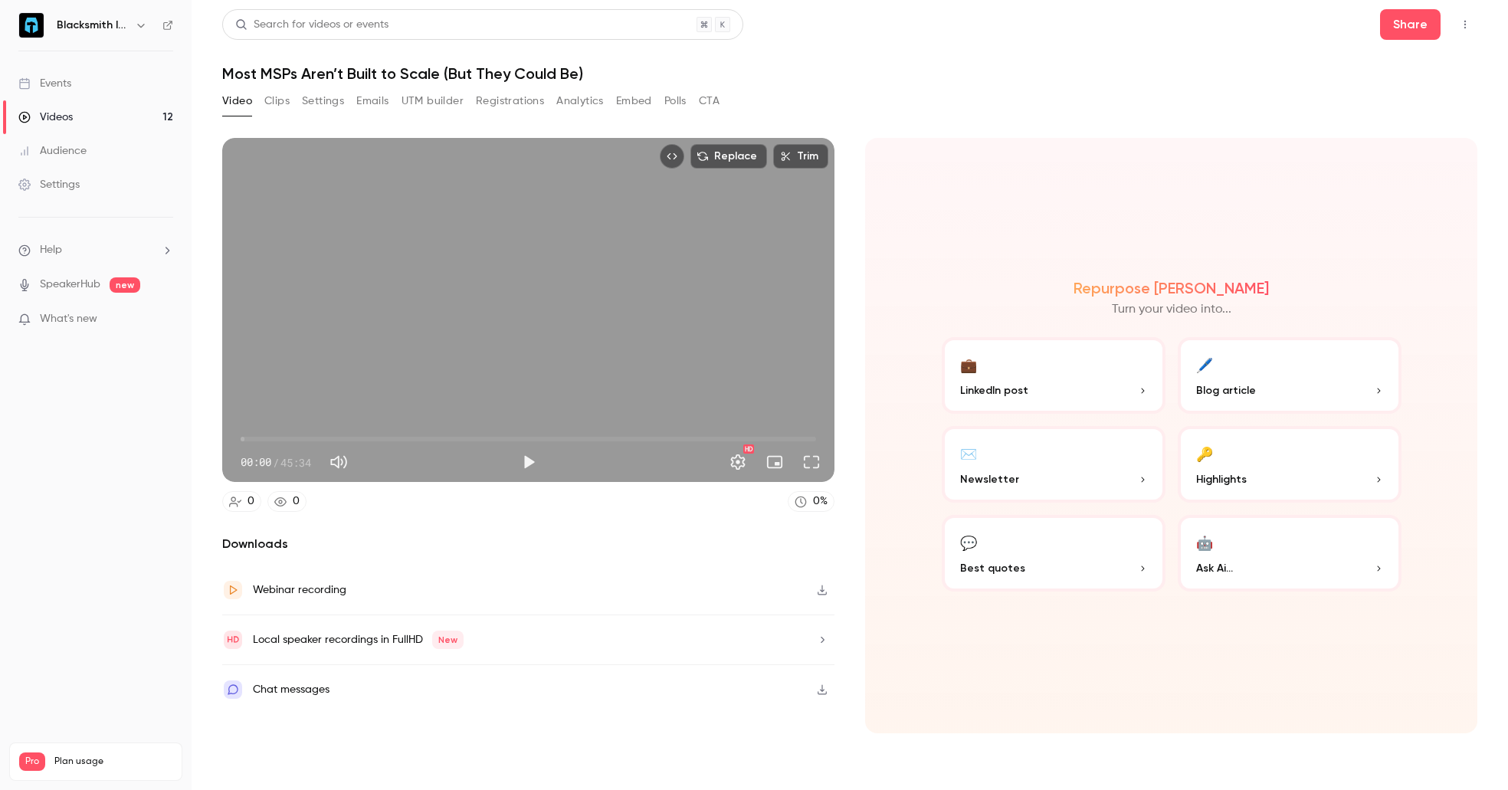
click at [819, 593] on icon "button" at bounding box center [822, 590] width 12 height 11
click at [90, 185] on link "Settings" at bounding box center [96, 185] width 192 height 34
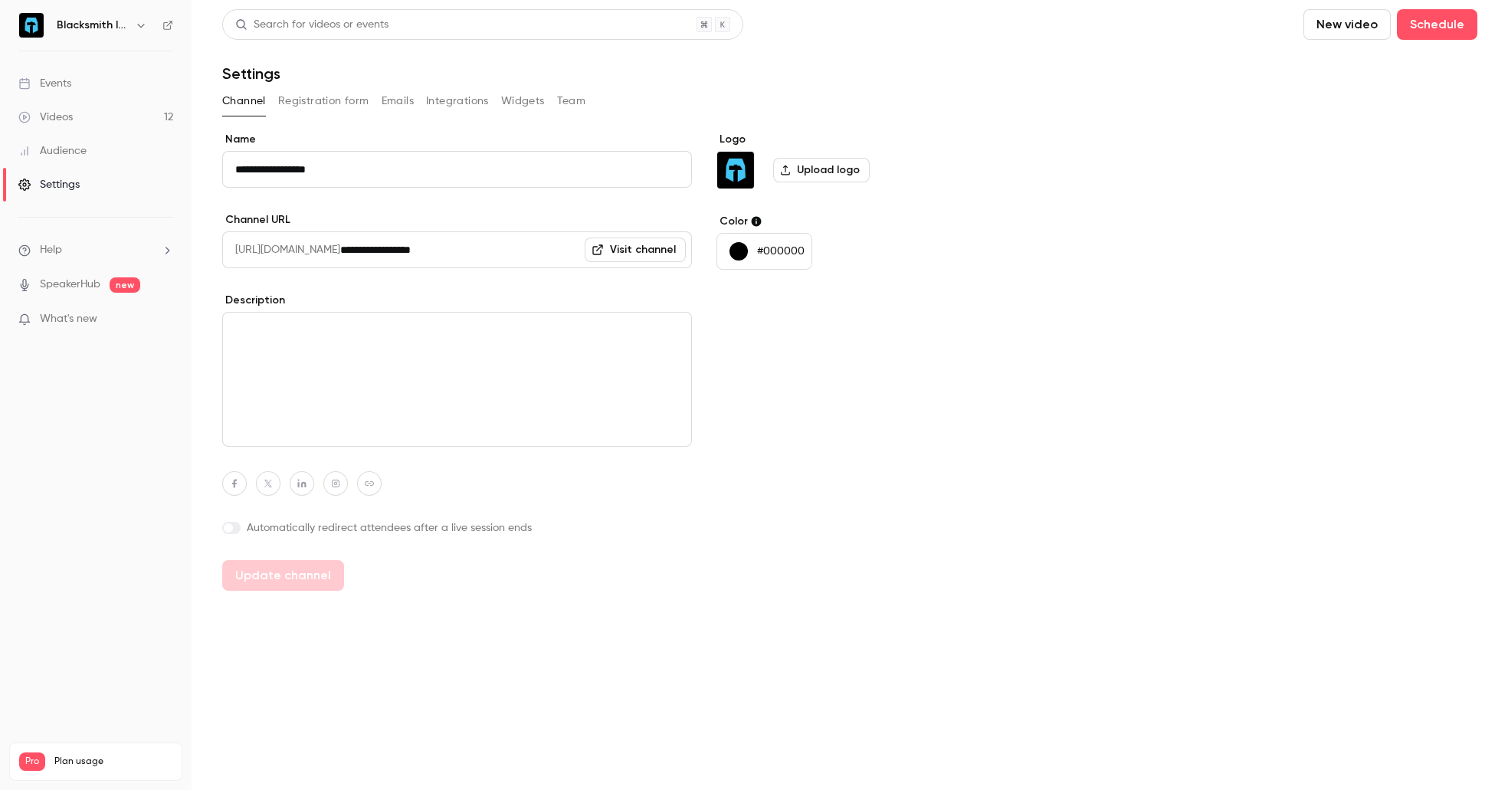
click at [570, 107] on button "Team" at bounding box center [571, 101] width 29 height 25
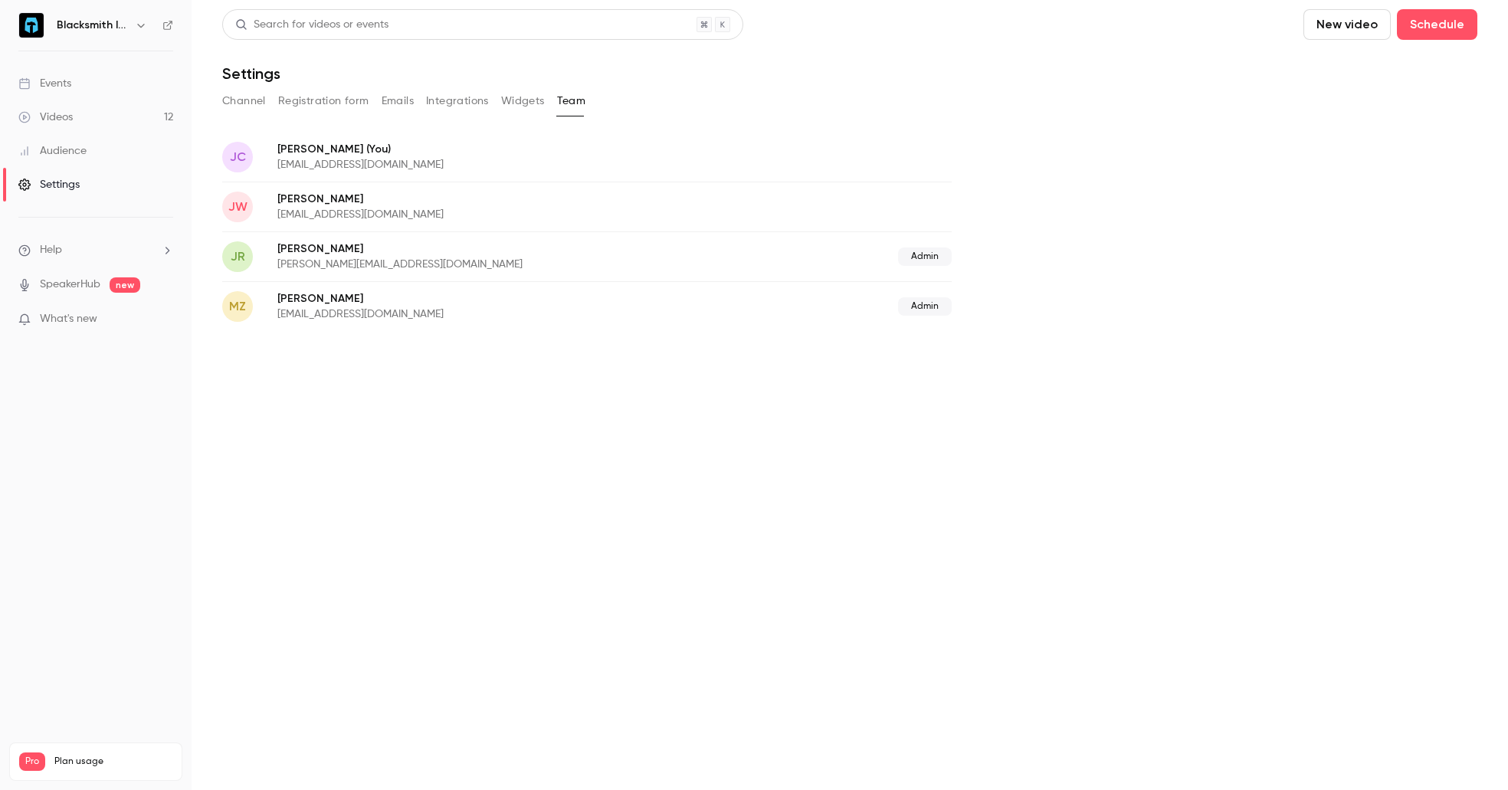
click at [236, 99] on button "Channel" at bounding box center [244, 101] width 44 height 25
